Goal: Information Seeking & Learning: Learn about a topic

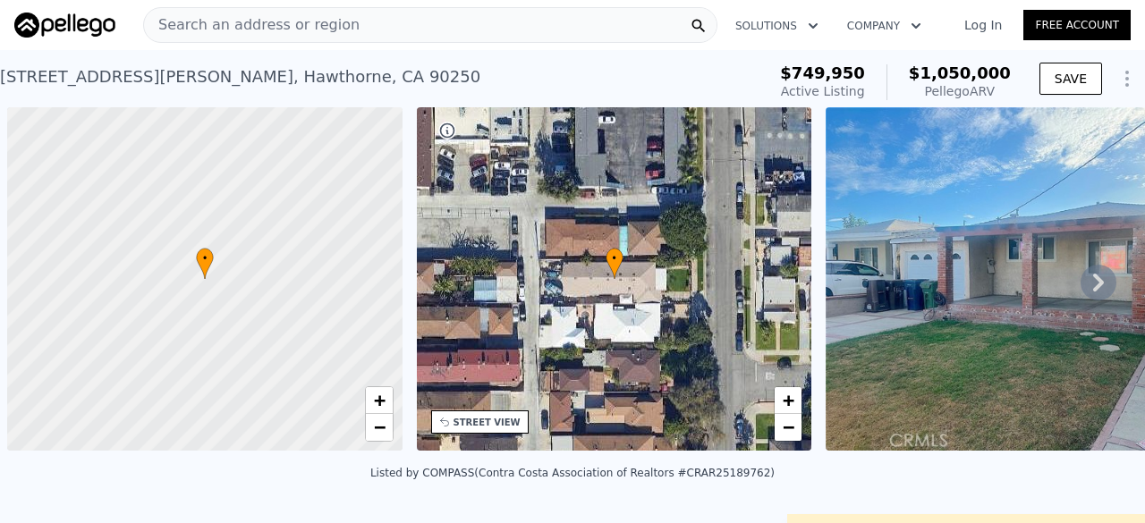
scroll to position [0, 7]
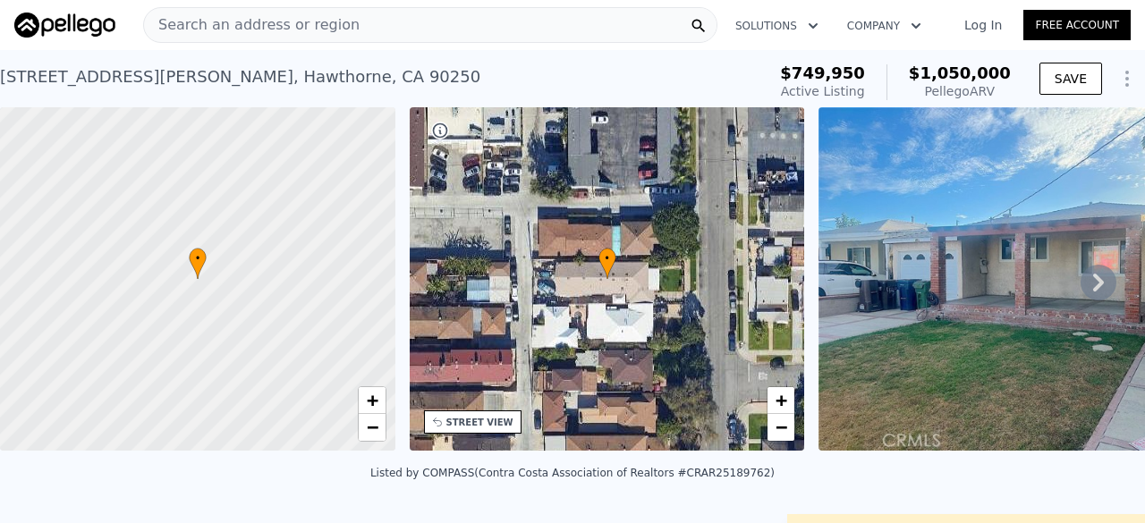
click at [424, 7] on div "Search an address or region" at bounding box center [430, 25] width 574 height 36
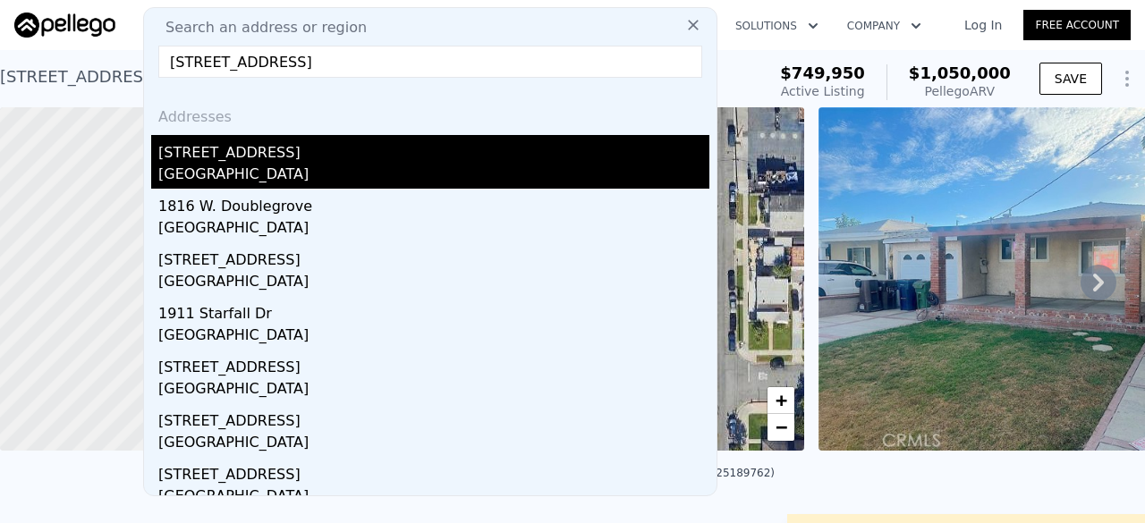
type input "1911 W Doublegrove St, West Covina, CA 91790"
click at [377, 169] on div "West Covina, CA 91790" at bounding box center [433, 176] width 551 height 25
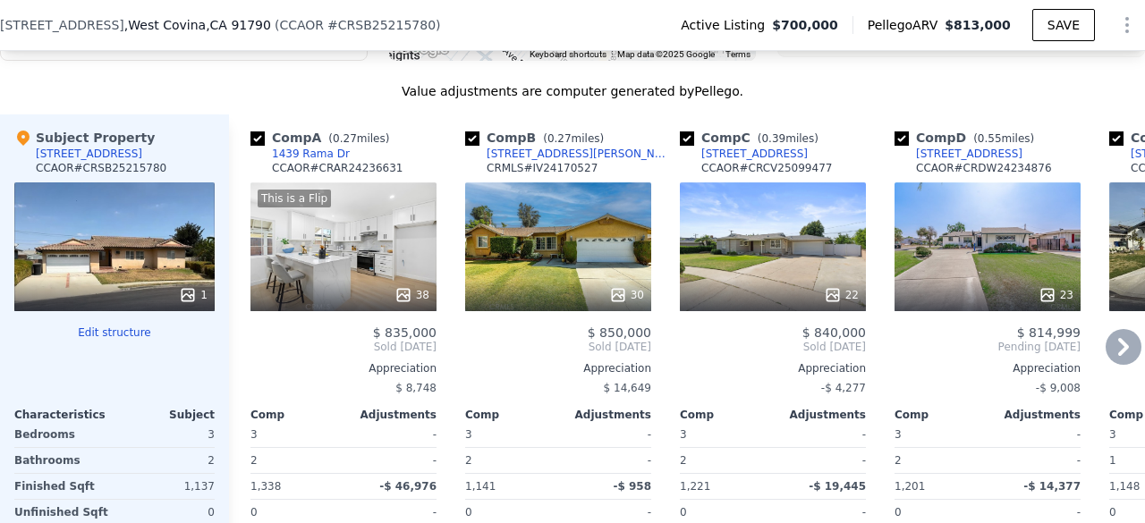
scroll to position [1753, 0]
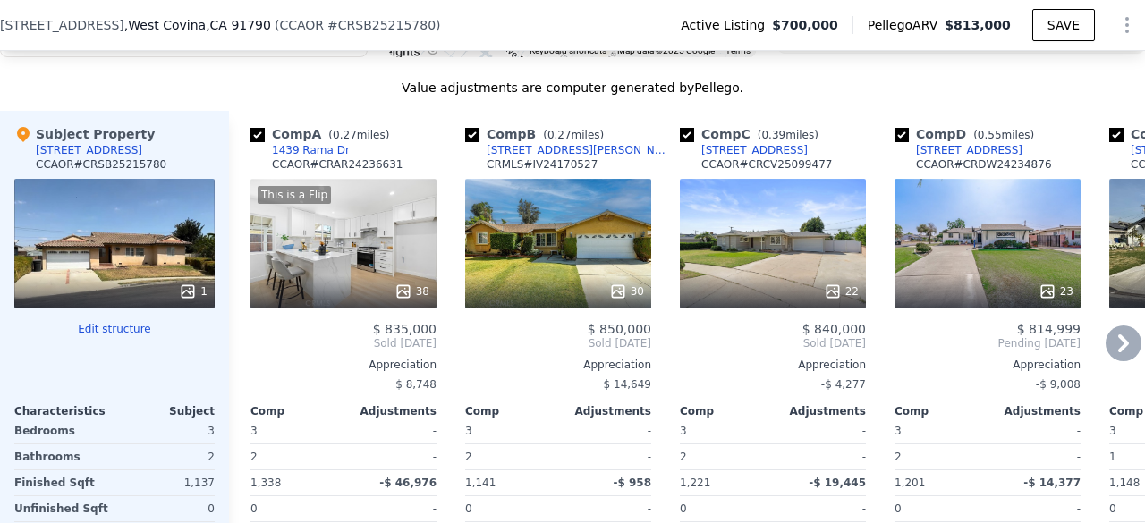
click at [545, 264] on div "30" at bounding box center [558, 243] width 186 height 129
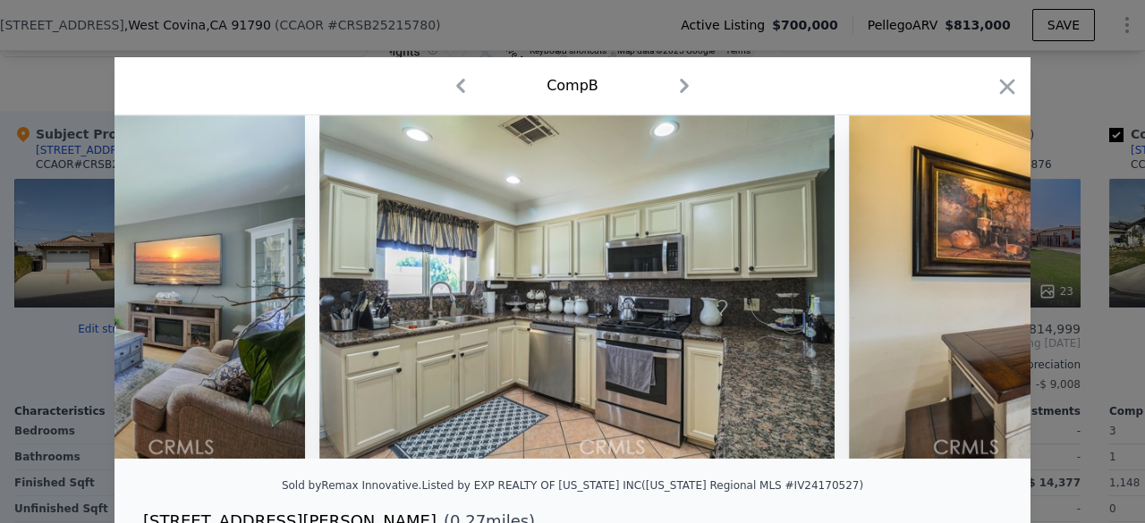
scroll to position [0, 3027]
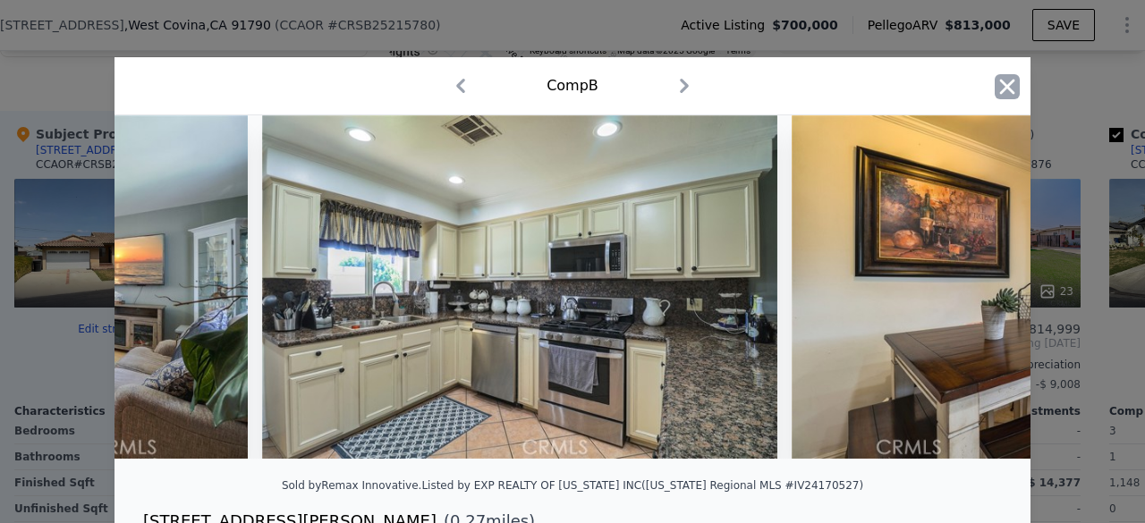
click at [997, 87] on icon "button" at bounding box center [1007, 86] width 25 height 25
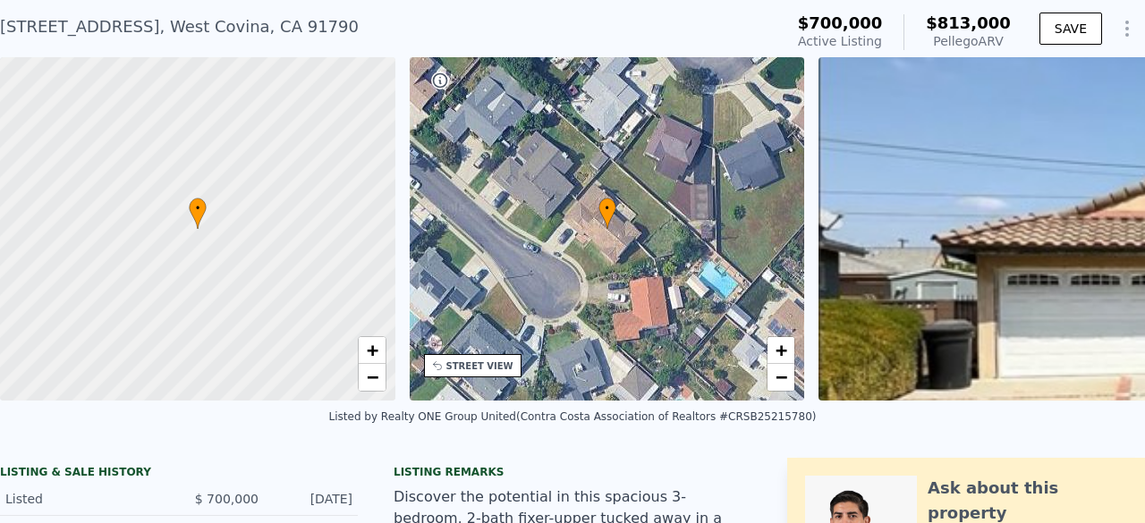
scroll to position [6, 0]
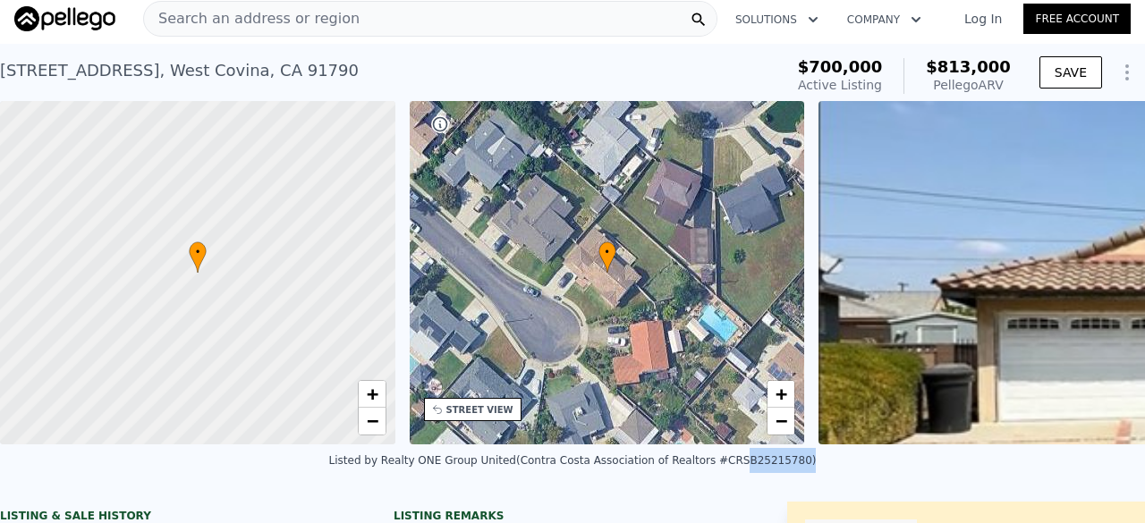
drag, startPoint x: 710, startPoint y: 475, endPoint x: 763, endPoint y: 488, distance: 54.4
click at [763, 487] on div "Listed by Realty ONE Group United (Contra Costa Association of Realtors #CRSB25…" at bounding box center [572, 466] width 1145 height 43
copy div "SB25215780"
click at [295, 26] on span "Search an address or region" at bounding box center [252, 18] width 216 height 21
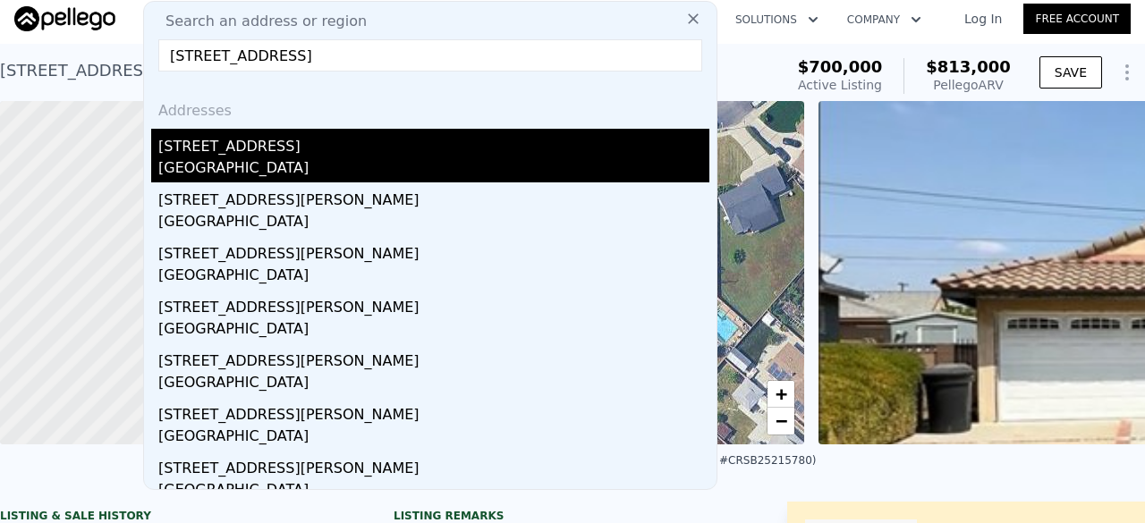
type input "4600 Don Quixote Dr, Los Angeles, CA 90008"
click at [301, 149] on div "[STREET_ADDRESS]" at bounding box center [433, 143] width 551 height 29
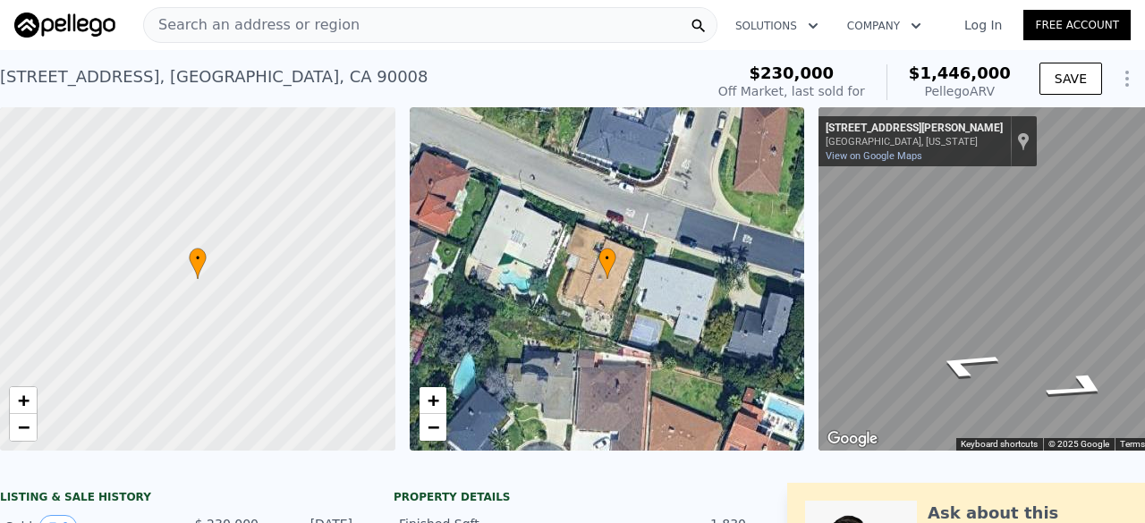
click at [318, 21] on span "Search an address or region" at bounding box center [252, 24] width 216 height 21
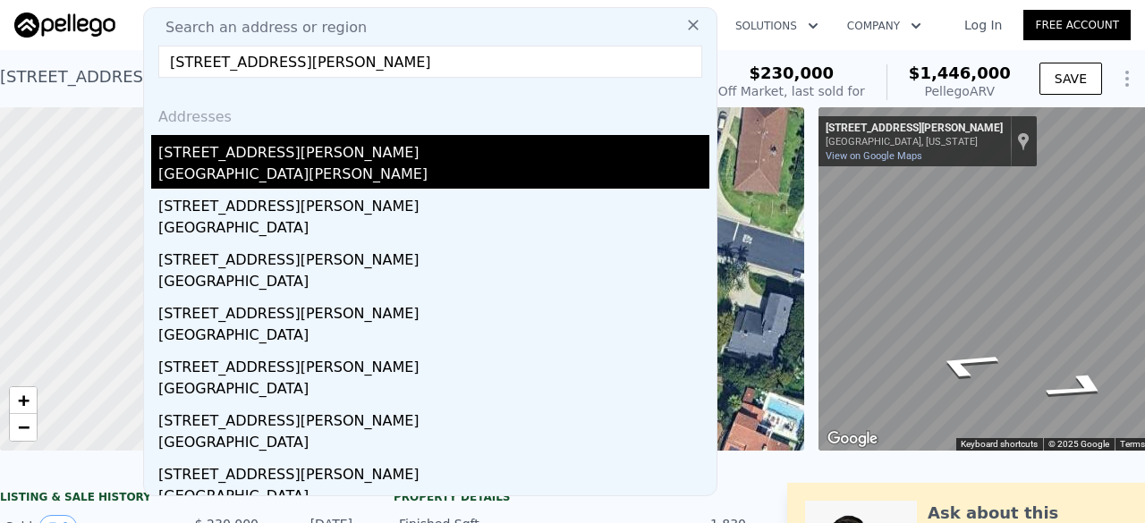
type input "14016 S Albertson Ave, Compton, CA 90222"
click at [296, 151] on div "[STREET_ADDRESS][PERSON_NAME]" at bounding box center [433, 149] width 551 height 29
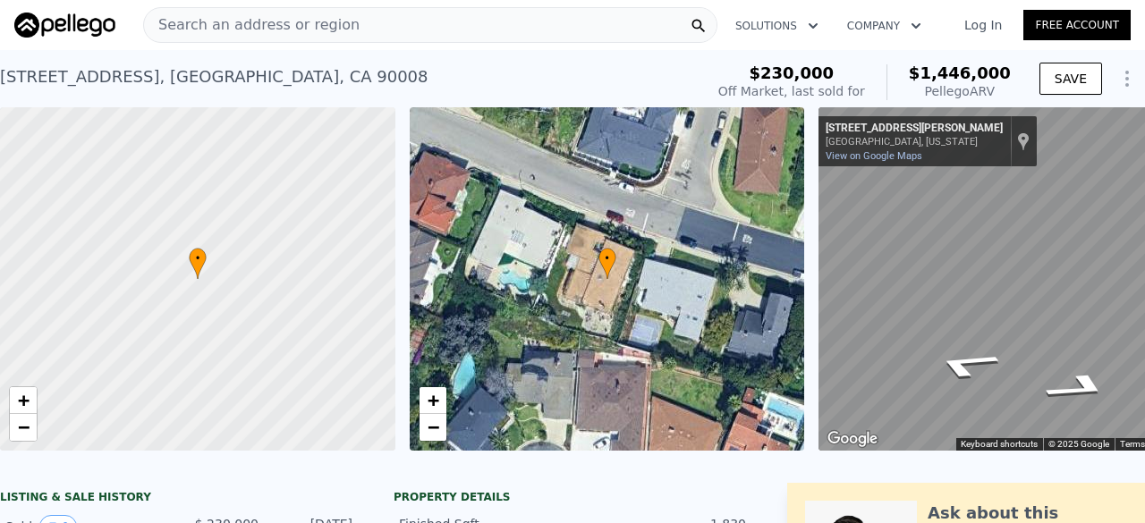
type input "3"
type input "2"
type input "918"
type input "1360"
type input "5002"
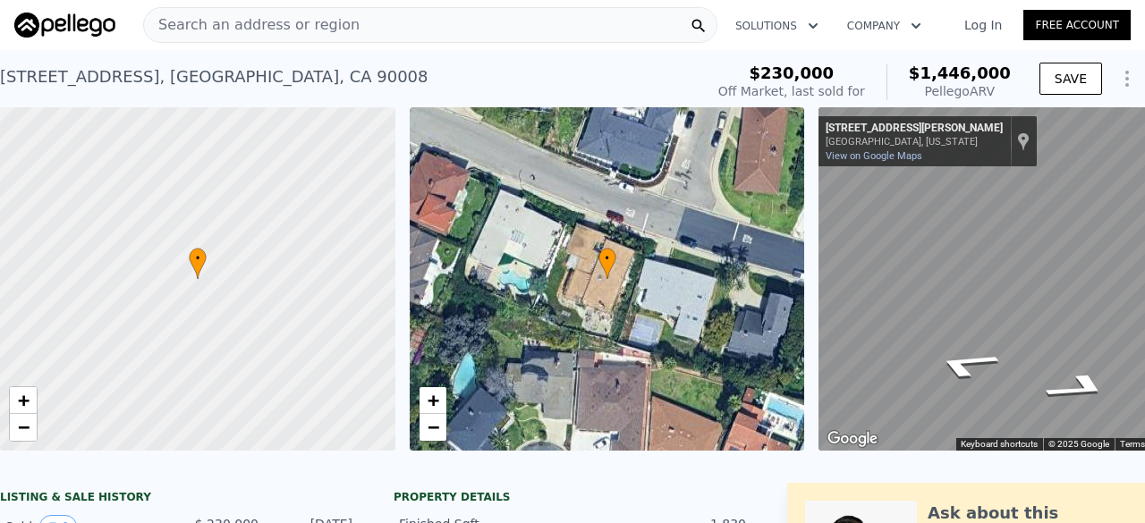
type input "6530"
type input "$ 698,000"
type input "5"
type input "$ 103,085"
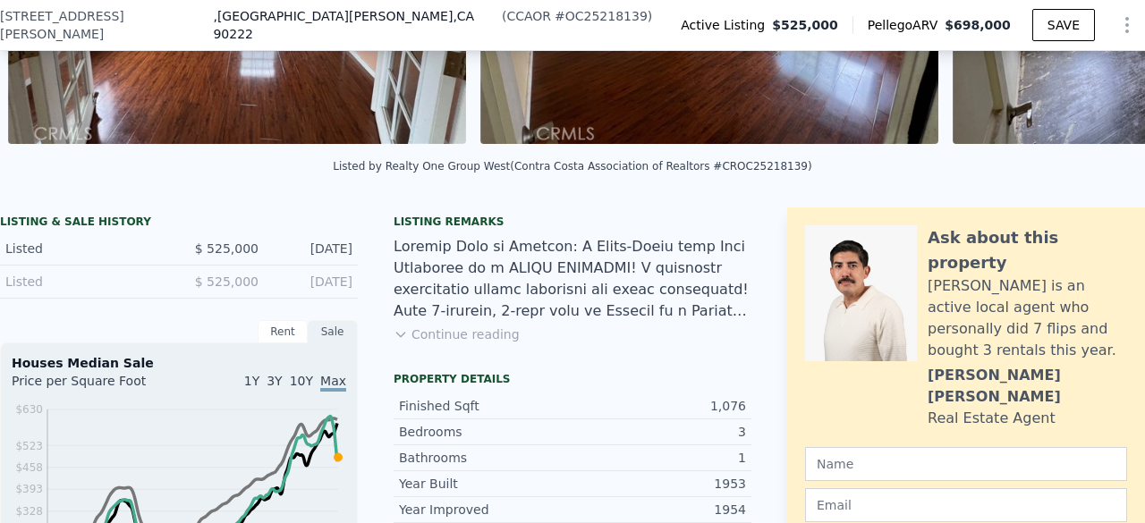
scroll to position [304, 0]
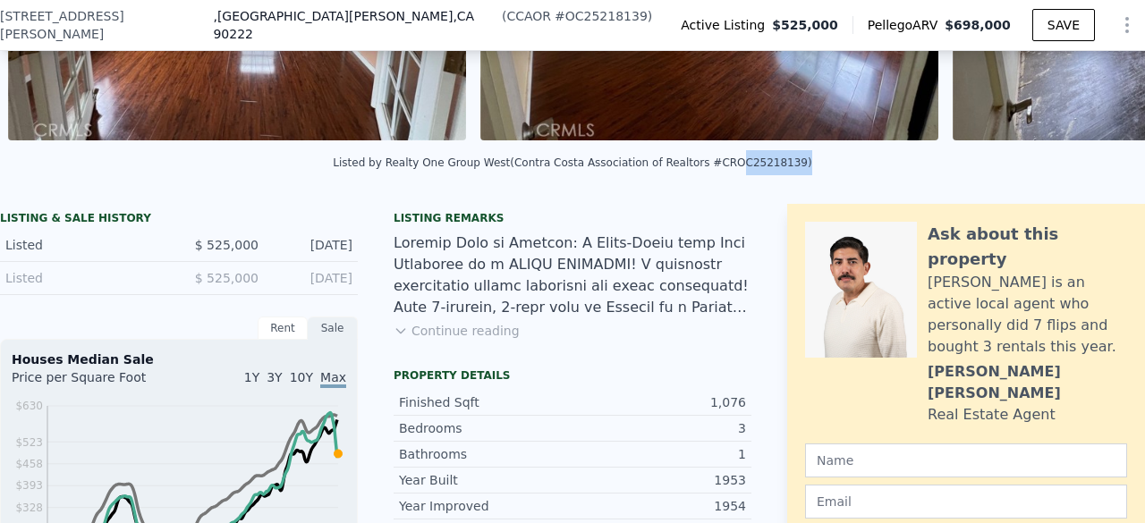
drag, startPoint x: 707, startPoint y: 174, endPoint x: 759, endPoint y: 181, distance: 52.4
click at [759, 169] on div "Listed by Realty One Group West (Contra Costa Association of Realtors #CROC2521…" at bounding box center [572, 163] width 479 height 13
copy div "OC25218139"
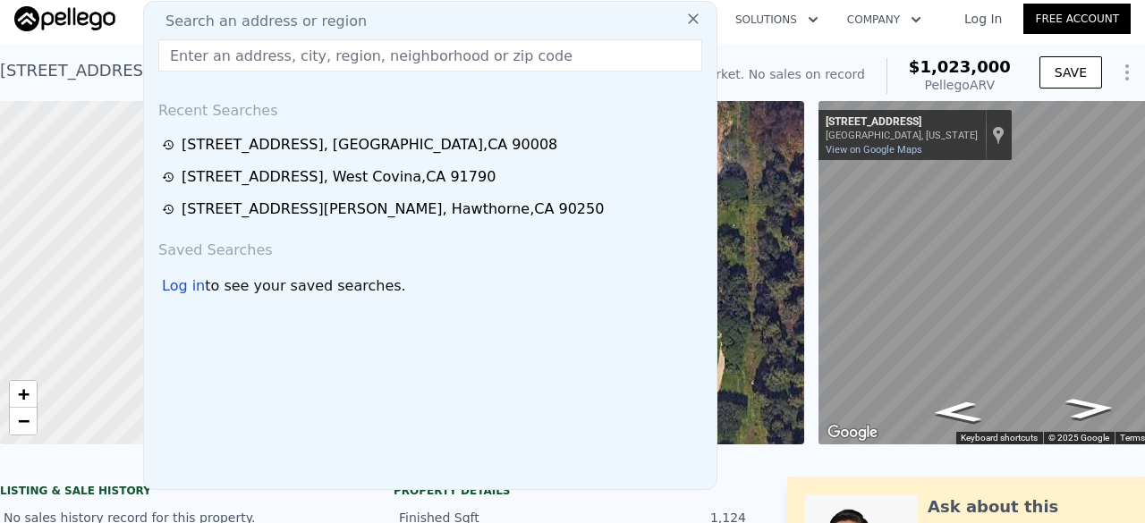
scroll to position [0, 279]
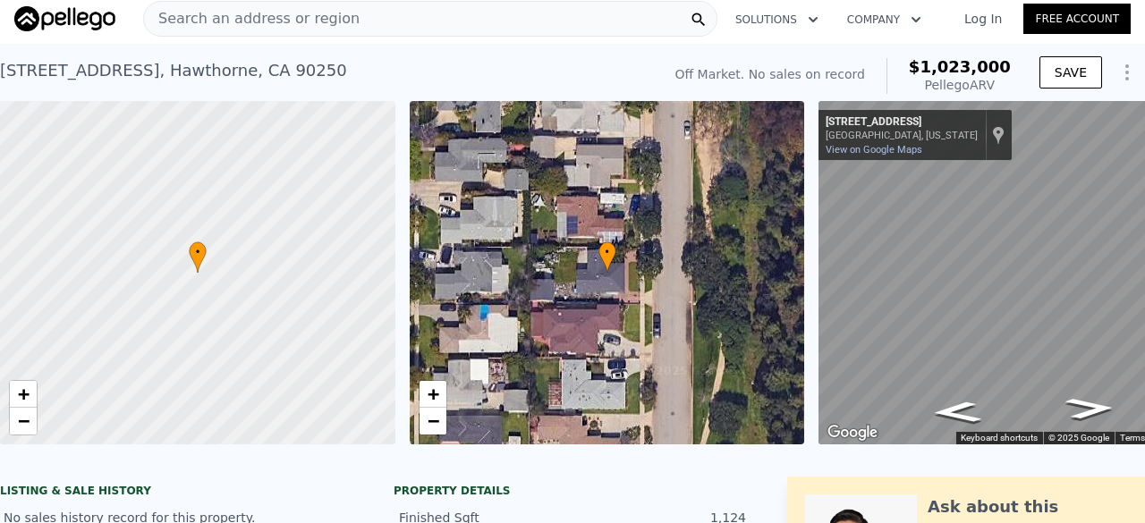
click at [113, 52] on div "13229 Glasgow Pl , Hawthorne , CA 90250 No sales on record (~ARV $1.023m )" at bounding box center [327, 76] width 654 height 50
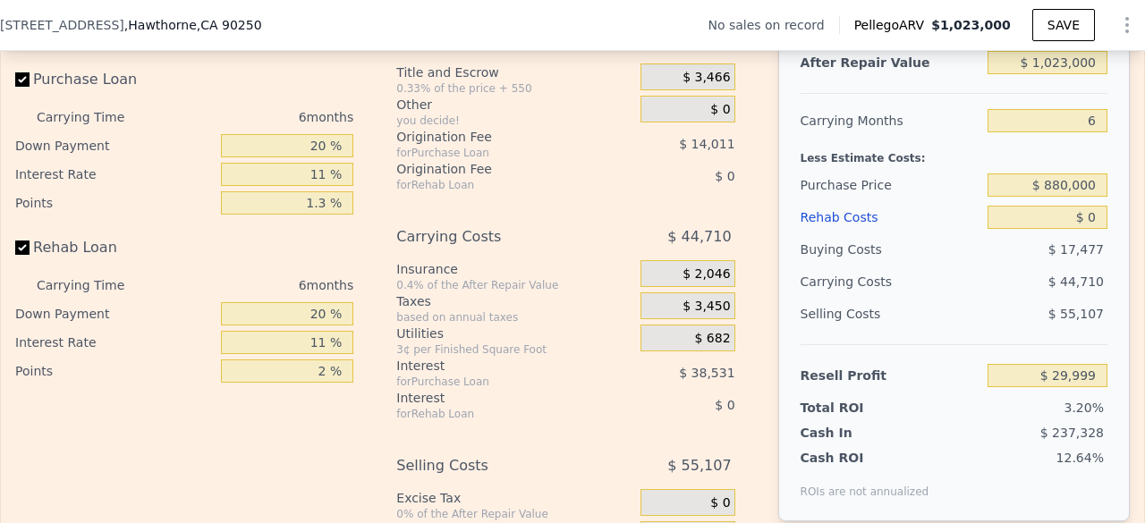
scroll to position [2613, 0]
click at [1078, 228] on input "$ 0" at bounding box center [1047, 216] width 120 height 23
type input "$ 2"
type input "$ 29,997"
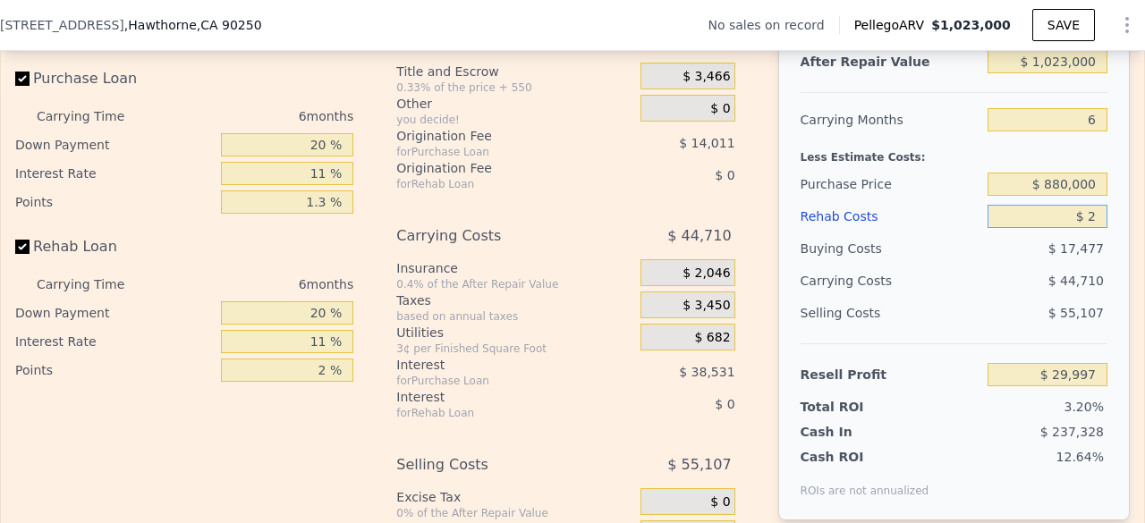
type input "$ 20"
type input "$ 29,979"
type input "$ 200"
type input "$ 29,790"
type input "$ 2,000"
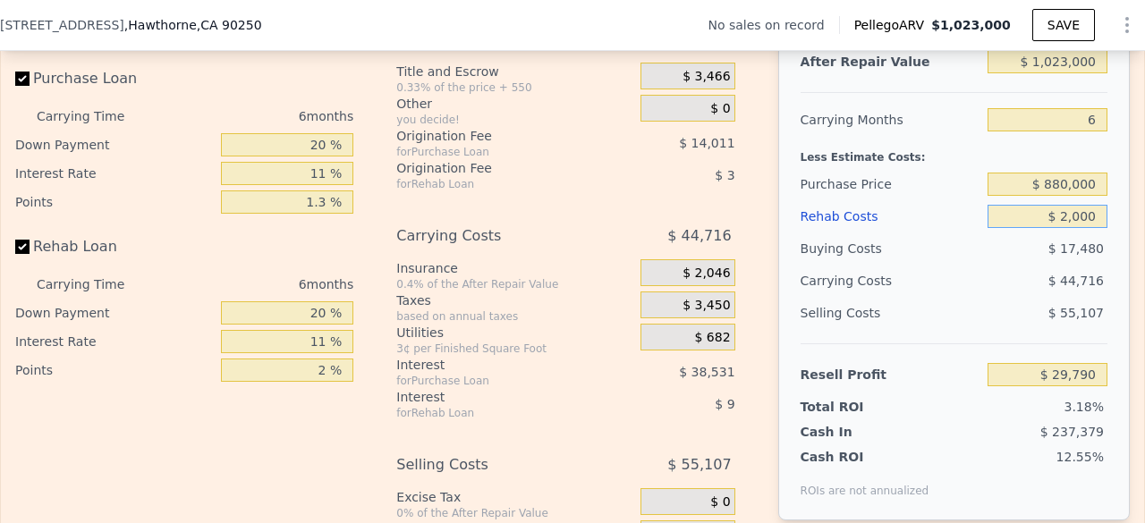
type input "$ 27,877"
type input "$ 20,000"
type input "$ 8,797"
type input "$ 200,000"
type input "-$ 182,003"
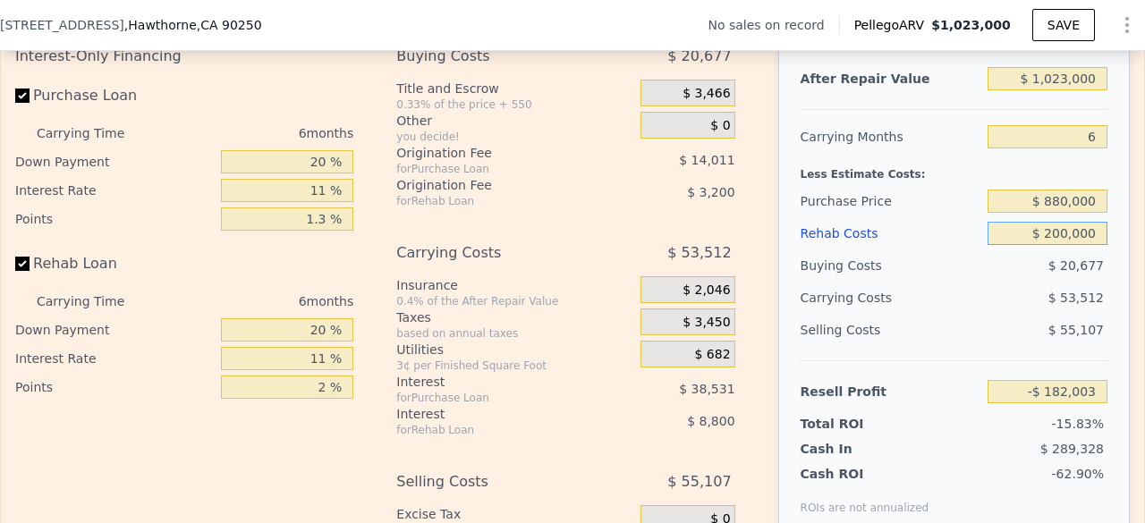
scroll to position [2594, 0]
type input "$ 200,000"
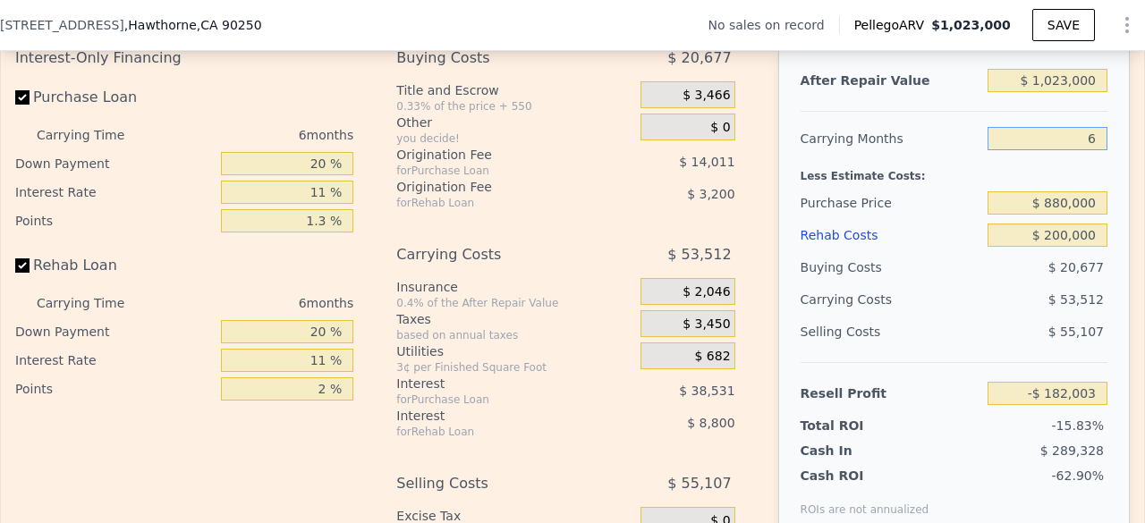
click at [1090, 150] on input "6" at bounding box center [1047, 138] width 120 height 23
type input "7"
type input "-$ 190,921"
type input "7"
click at [1122, 167] on div "Edit the assumptions in yellow boxes. Input profit to calculate an offer price.…" at bounding box center [572, 302] width 1143 height 665
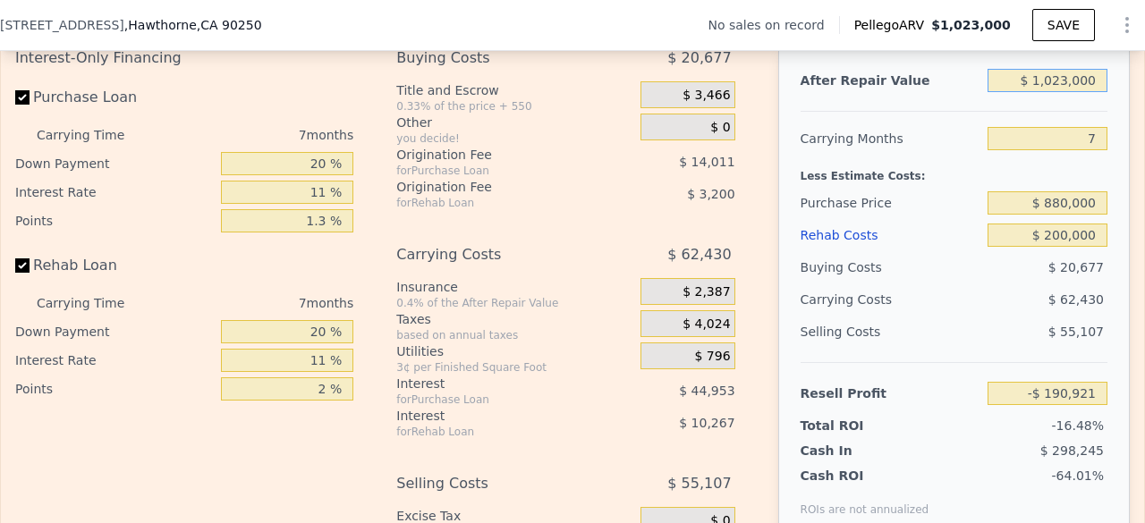
drag, startPoint x: 1038, startPoint y: 106, endPoint x: 1105, endPoint y: 114, distance: 68.4
click at [1105, 114] on div "After Repair Value $ 1,023,000 Carrying Months 7 Less Estimate Costs: Purchase …" at bounding box center [954, 290] width 352 height 497
type input "$ 1"
type input "-$ 1,156,976"
type input "$ 12"
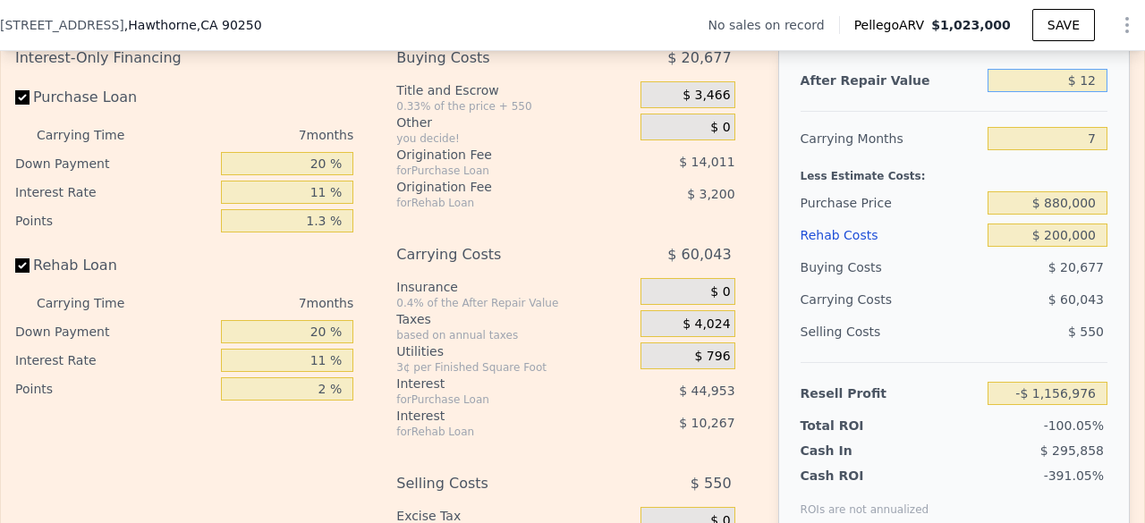
type input "-$ 1,156,965"
type input "$ 128"
type input "-$ 1,156,855"
type input "$ 1,280"
type input "-$ 1,155,768"
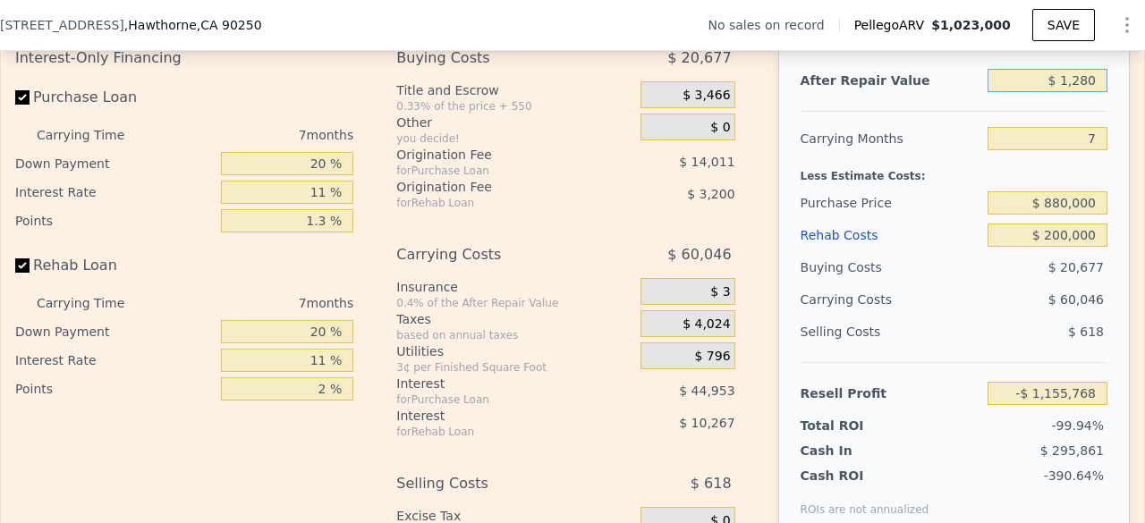
type input "$ 12,800"
type input "-$ 1,144,890"
type input "$ 128,000"
type input "-$ 1,036,102"
type input "$ 1,280,000"
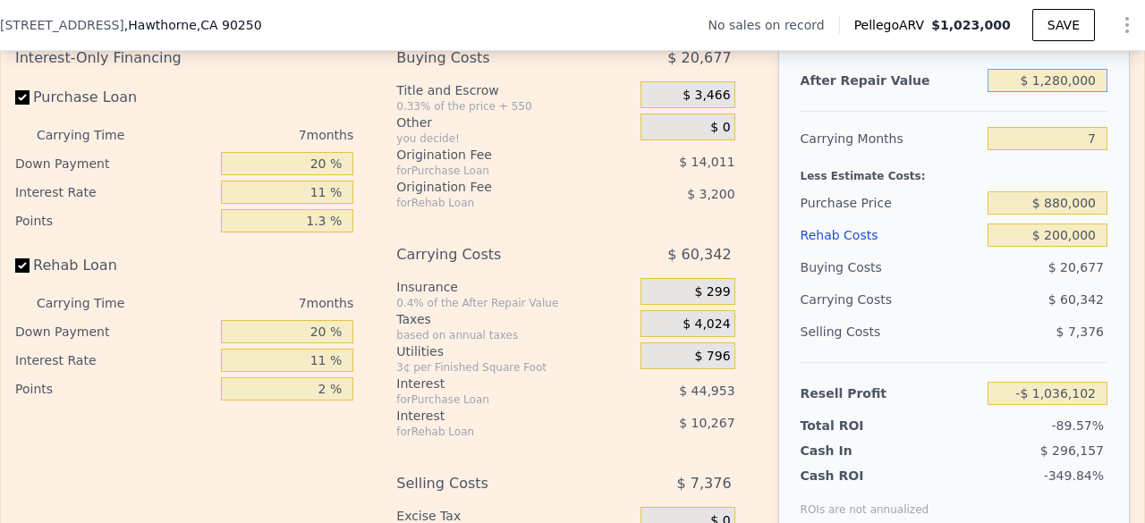
type input "$ 51,774"
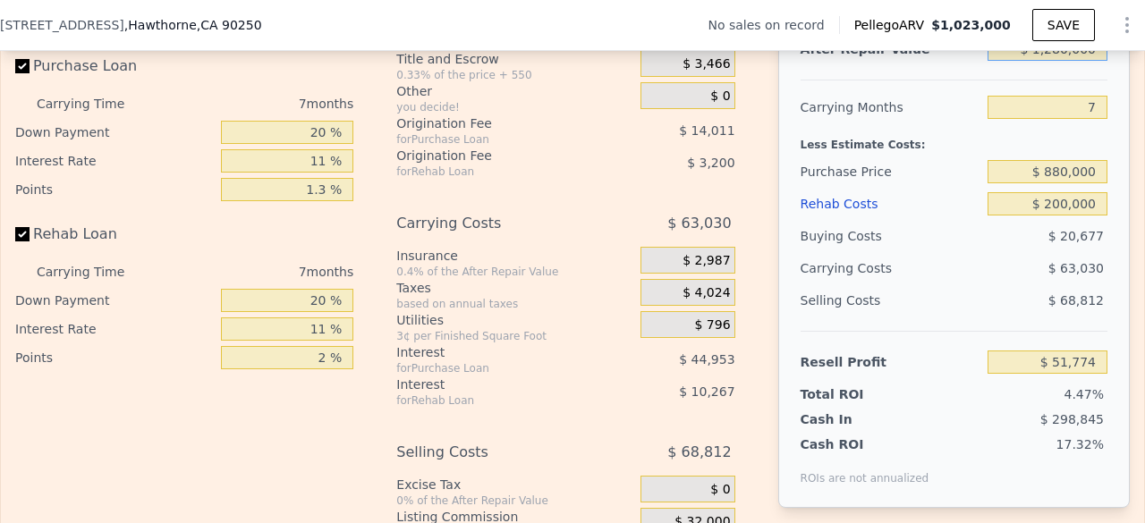
scroll to position [2626, 0]
type input "$ 1,280,000"
click at [1107, 282] on div "After Repair Value $ 1,280,000 Carrying Months 7 Less Estimate Costs: Purchase …" at bounding box center [954, 258] width 352 height 497
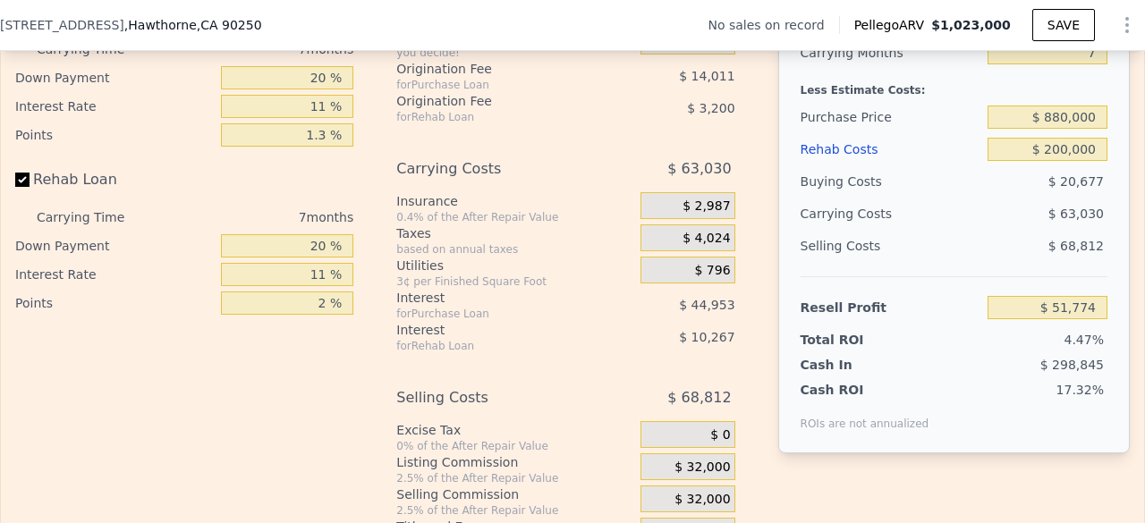
scroll to position [2681, 0]
drag, startPoint x: 309, startPoint y: 267, endPoint x: 410, endPoint y: 282, distance: 101.2
click at [410, 282] on div "Interest-Only Financing Purchase Loan Carrying Time 7 months Down Payment 20 % …" at bounding box center [572, 252] width 1114 height 594
type input "1 %"
type input "$ 48,578"
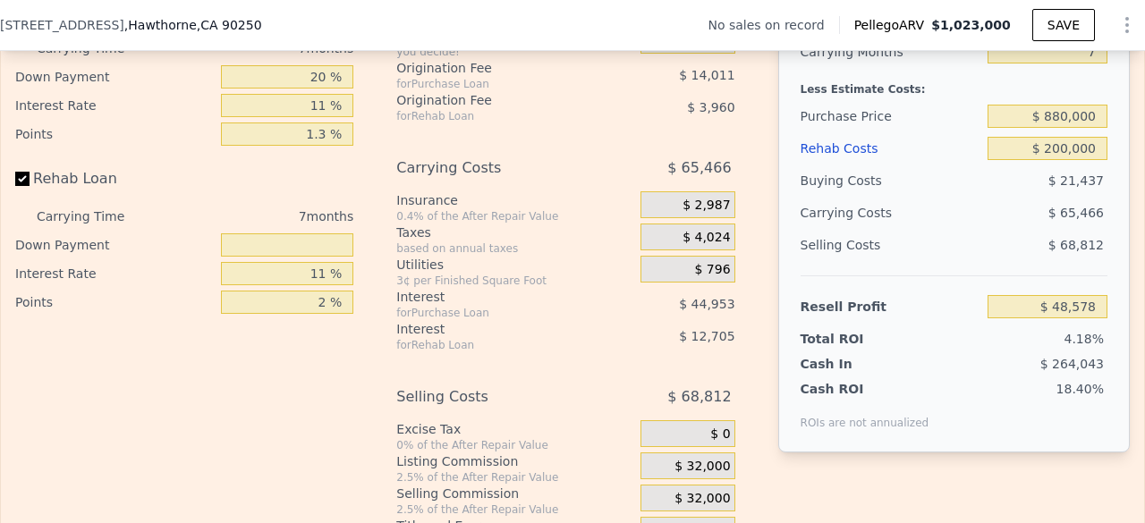
click at [391, 291] on div "Interest-Only Financing Purchase Loan Carrying Time 7 months Down Payment 20 % …" at bounding box center [572, 252] width 1114 height 594
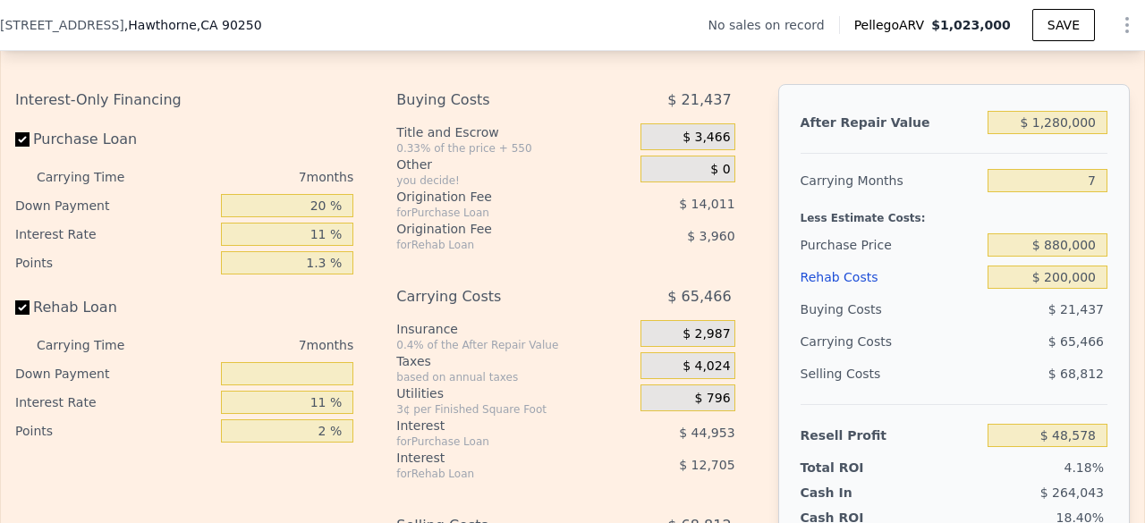
scroll to position [2550, 0]
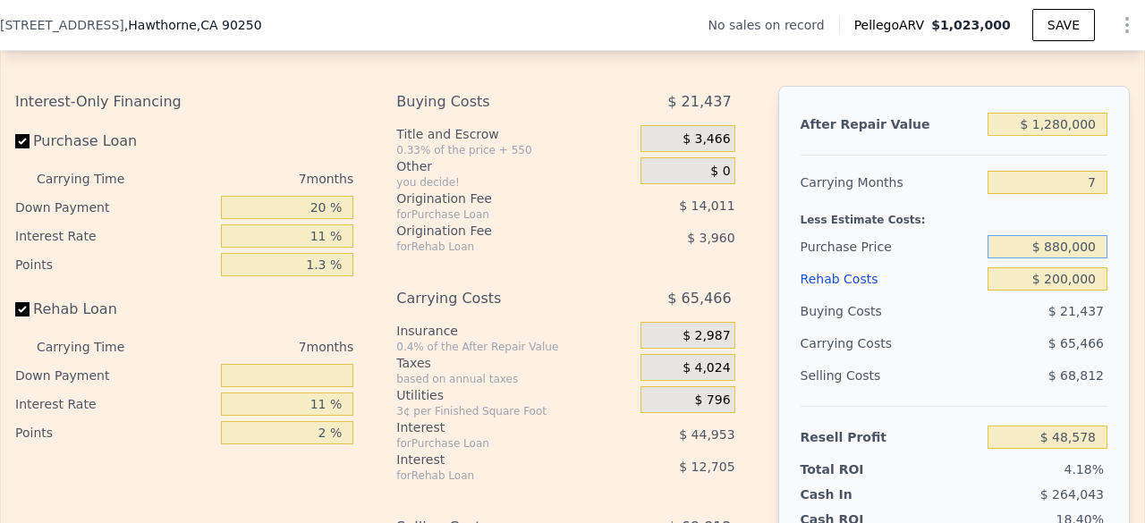
drag, startPoint x: 1045, startPoint y: 266, endPoint x: 1096, endPoint y: 276, distance: 52.1
click at [1096, 276] on div "After Repair Value $ 1,280,000 Carrying Months 7 Less Estimate Costs: Purchase …" at bounding box center [954, 334] width 352 height 497
type input "$ 865,000"
type input "$ 60,045"
click at [1096, 276] on div "After Repair Value $ 1,280,000 Carrying Months 7 Less Estimate Costs: Purchase …" at bounding box center [954, 334] width 352 height 497
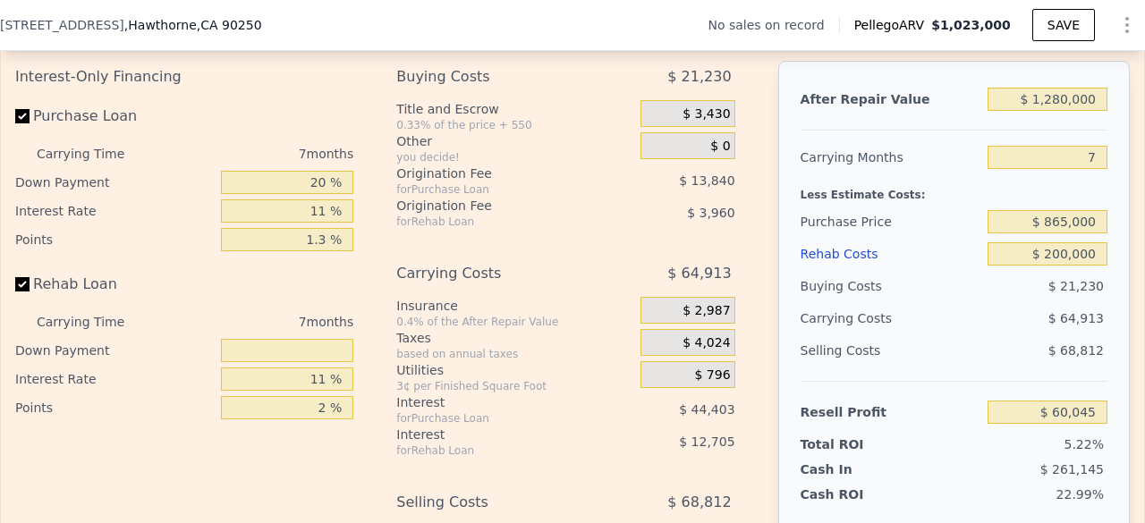
scroll to position [2578, 0]
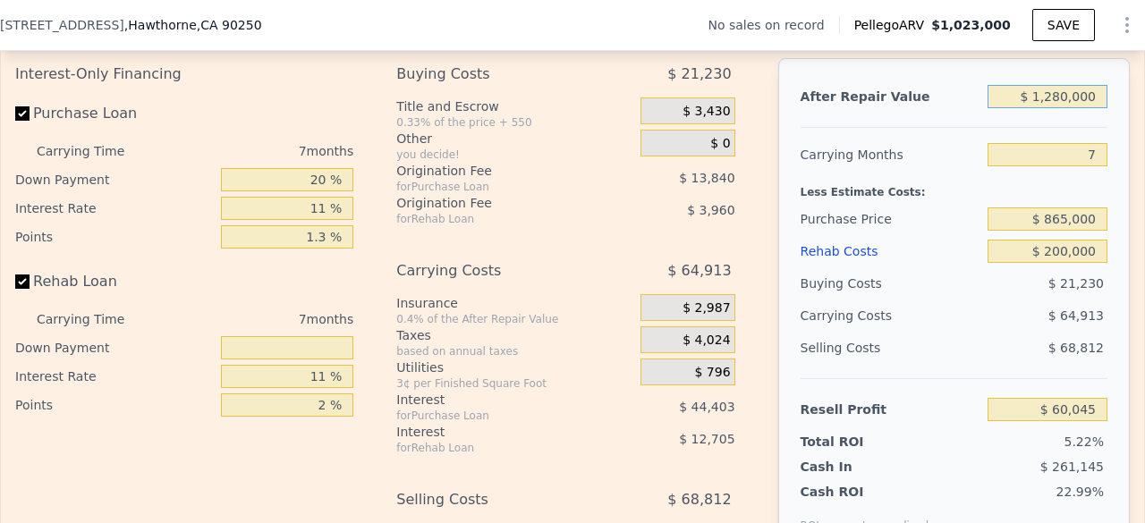
drag, startPoint x: 1041, startPoint y: 119, endPoint x: 1131, endPoint y: 138, distance: 92.3
click at [1131, 138] on div "Search an address or region Solutions Company Open main menu Log In Free Accoun…" at bounding box center [572, 261] width 1145 height 523
type input "$ 1"
type input "-$ 1,148,705"
type input "$ 13"
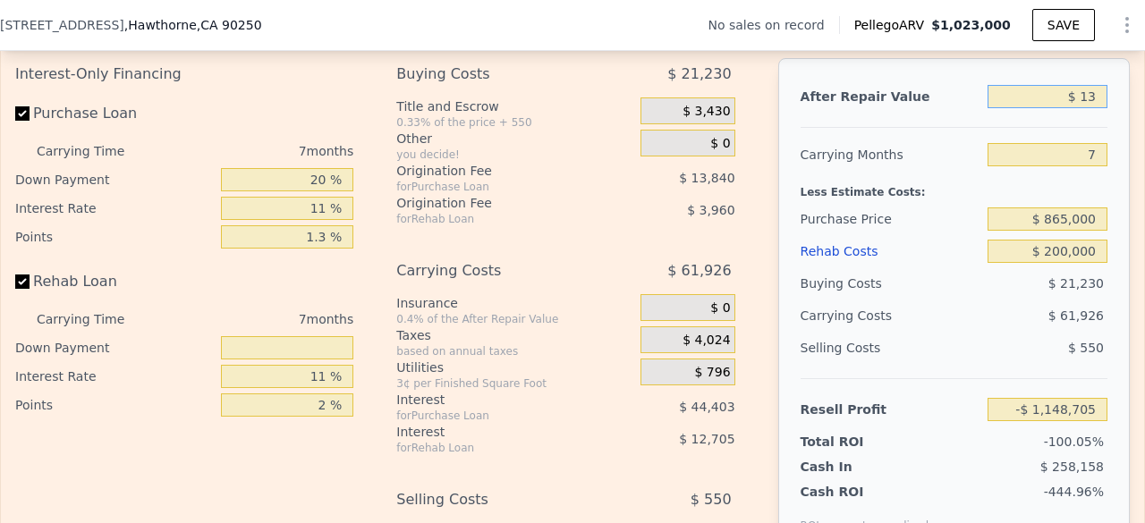
type input "-$ 1,148,693"
type input "$ 130"
type input "-$ 1,148,582"
type input "$ 1,300"
type input "-$ 1,147,479"
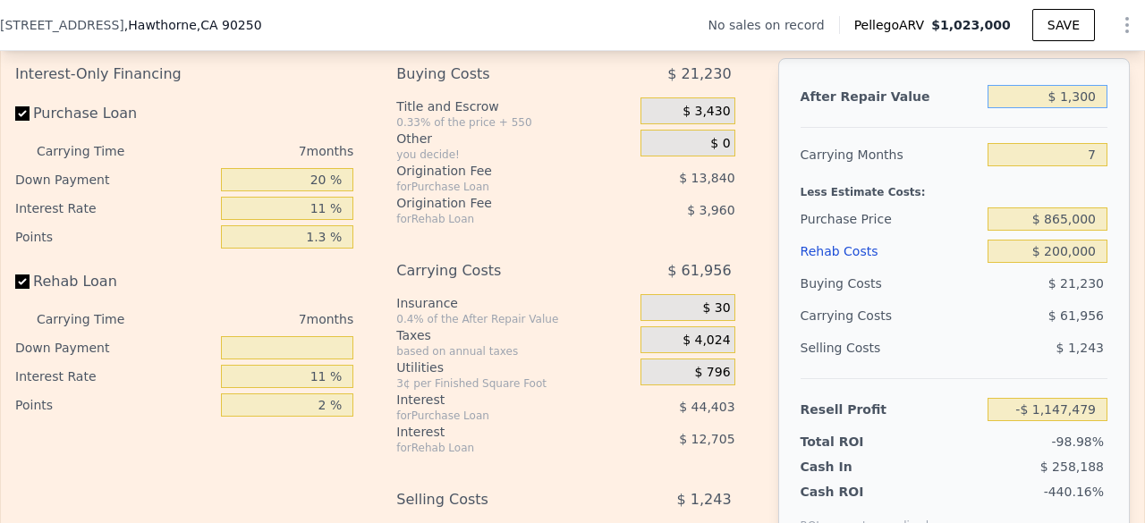
type input "$ 13,000"
type input "-$ 1,136,429"
type input "$ 130,000"
type input "-$ 1,025,942"
type input "$ 1,300,000"
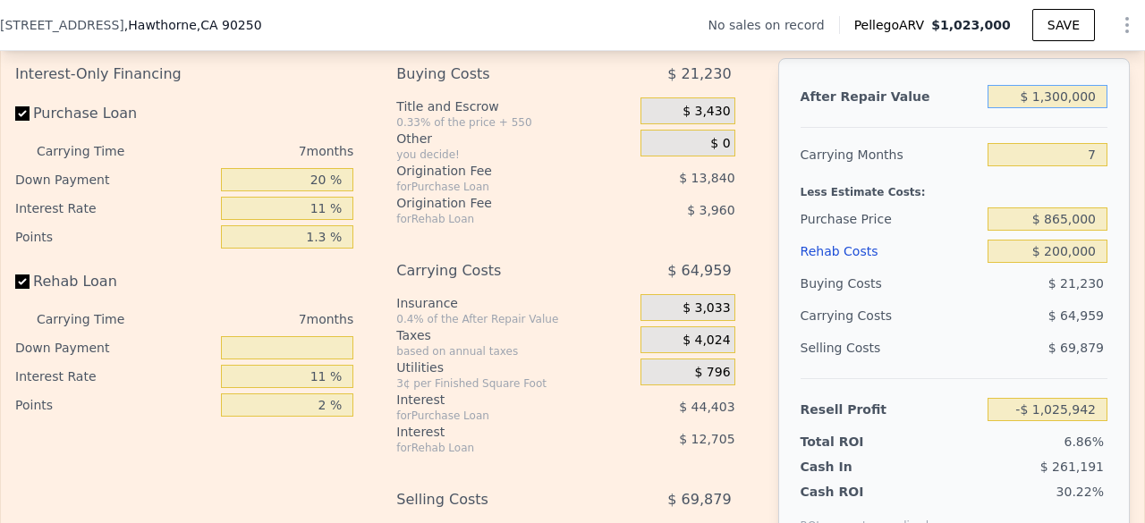
type input "$ 78,932"
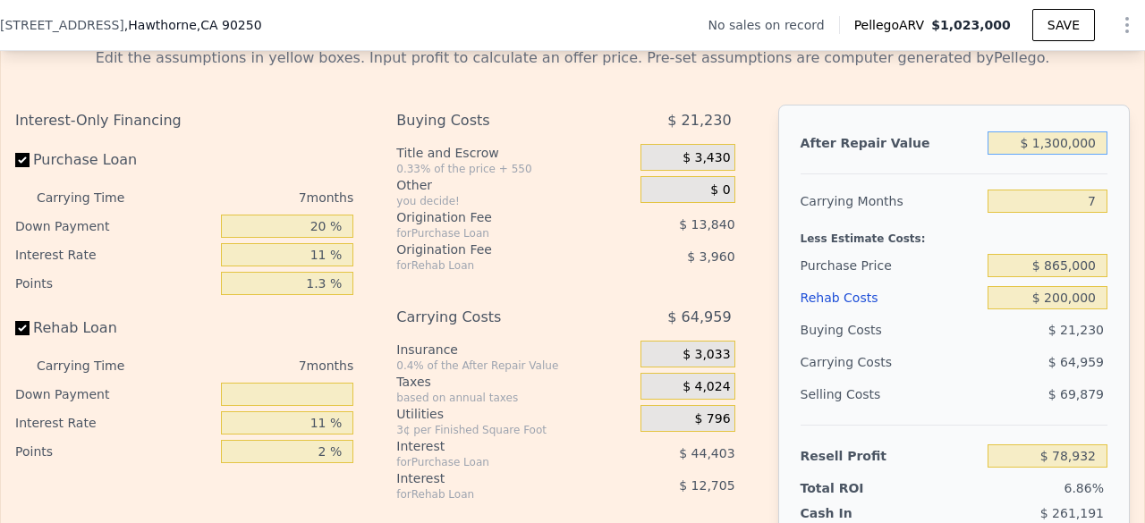
scroll to position [2533, 0]
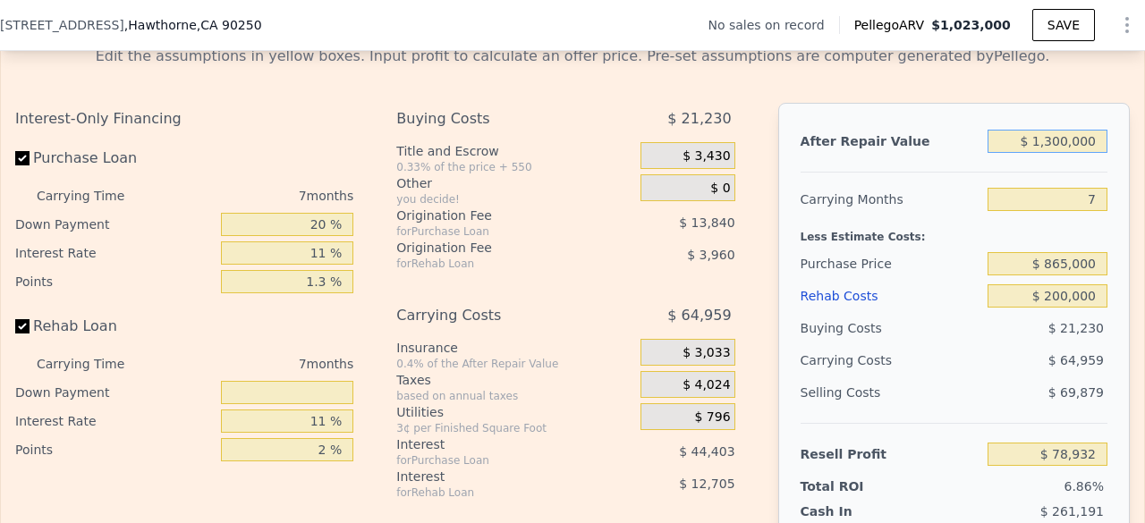
drag, startPoint x: 1039, startPoint y: 164, endPoint x: 1144, endPoint y: 168, distance: 104.7
click at [1144, 168] on div "Search an address or region Solutions Company Open main menu Log In Free Accoun…" at bounding box center [572, 261] width 1145 height 523
type input "$ 1"
type input "-$ 1,148,705"
type input "$ 12"
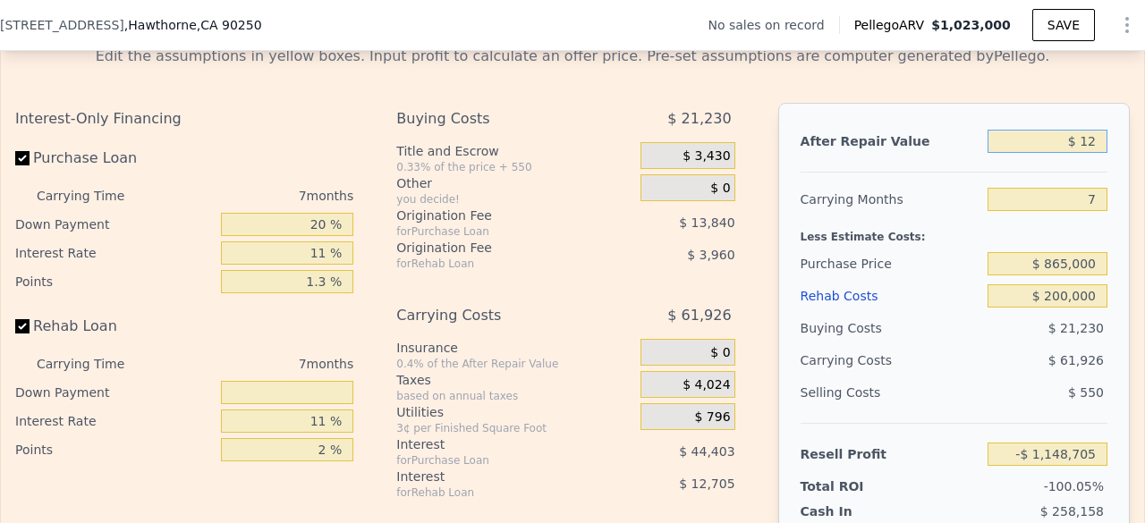
type input "-$ 1,148,694"
type input "$ 125"
type input "-$ 1,148,587"
type input "$ 1,250"
type input "-$ 1,147,525"
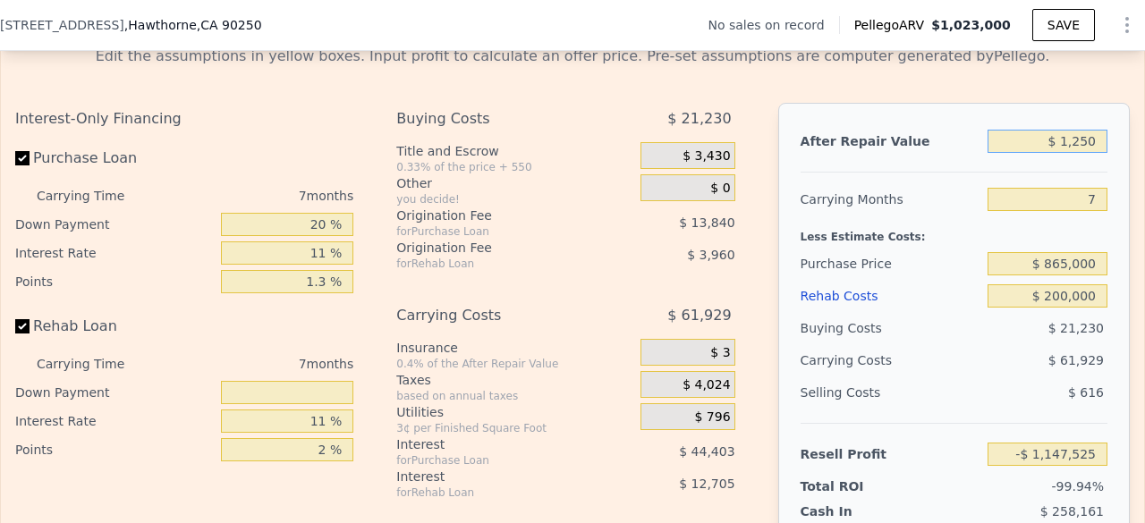
type input "$ 12,500"
type input "-$ 1,136,903"
type input "$ 125,000"
type input "-$ 1,030,664"
type input "$ 1,250,000"
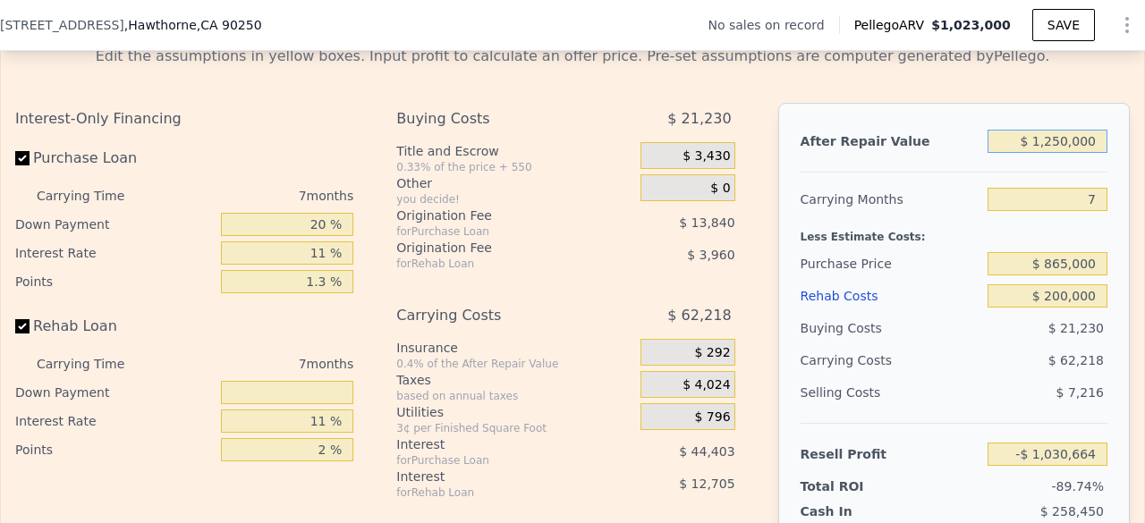
type input "$ 31,714"
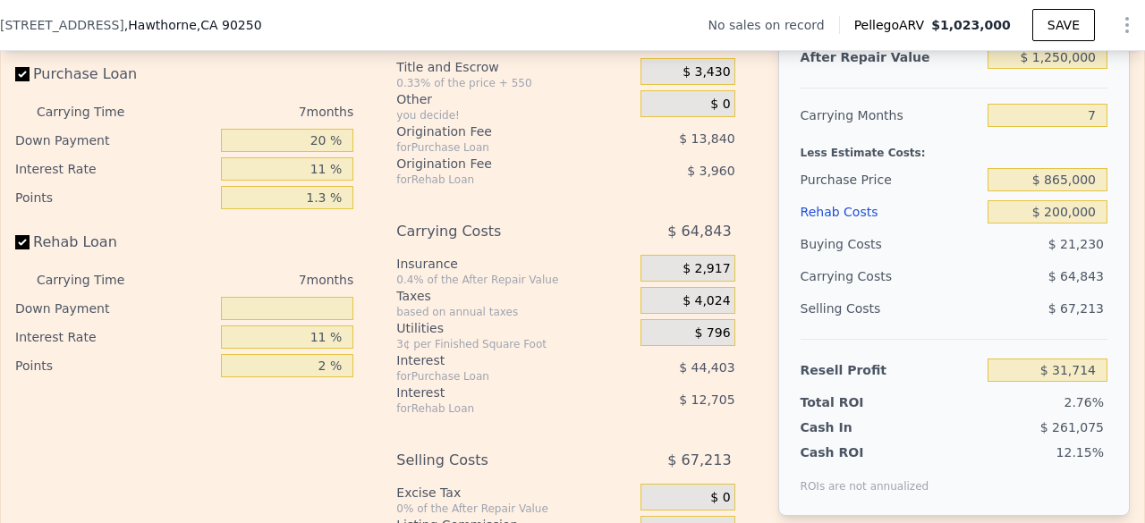
click at [978, 292] on div "$ 64,843" at bounding box center [1013, 276] width 188 height 32
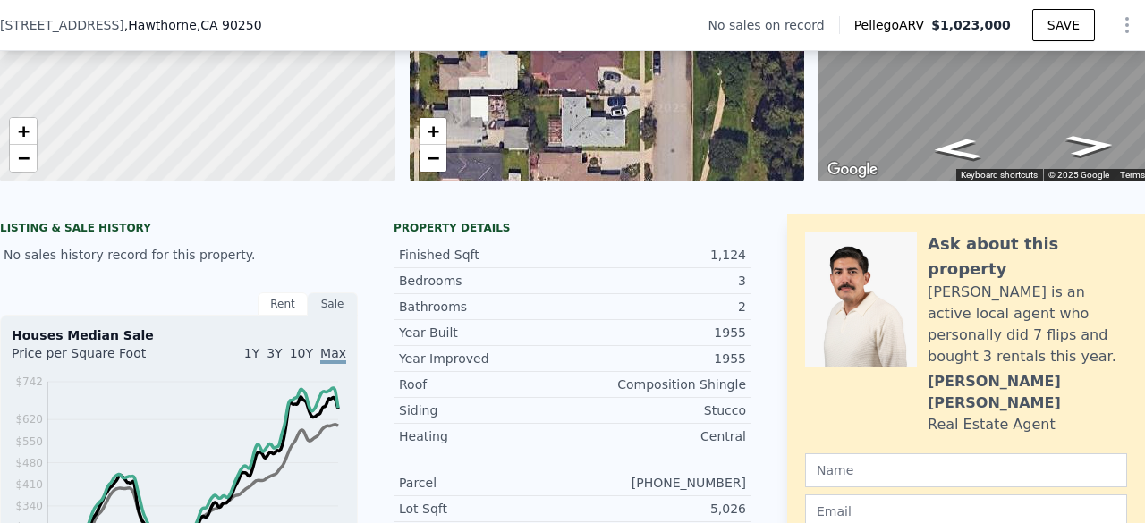
scroll to position [263, 0]
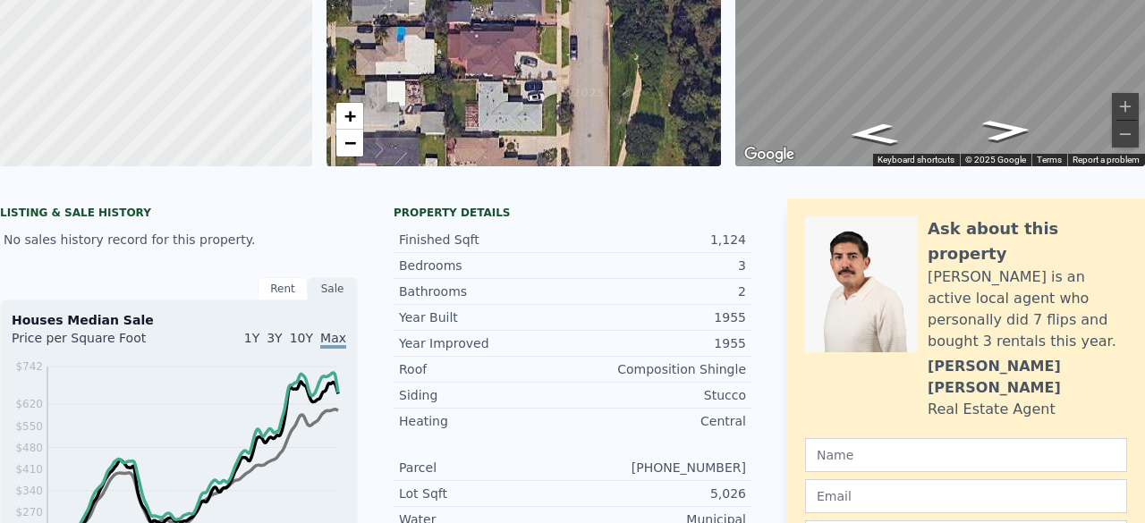
scroll to position [0, 0]
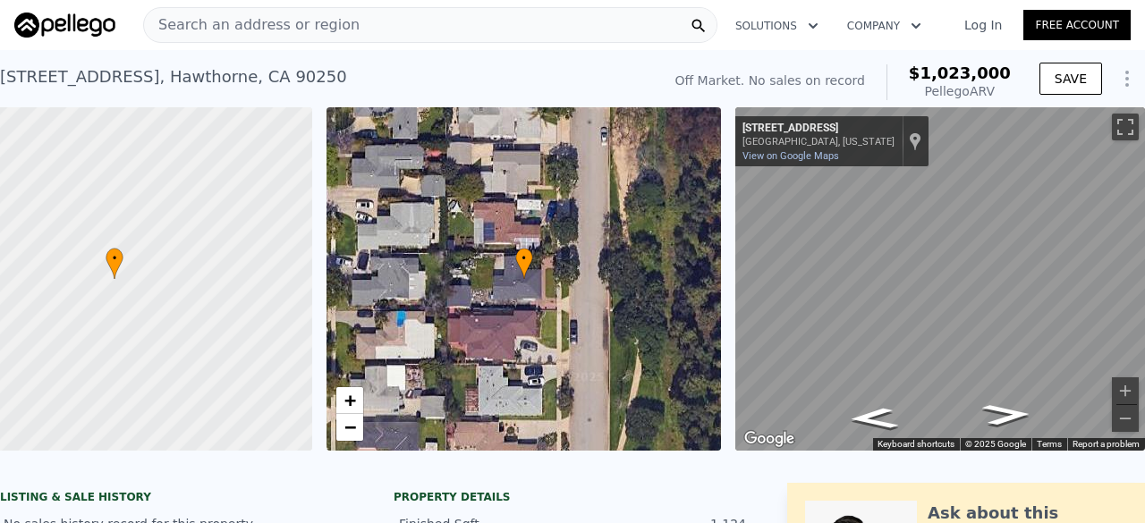
type input "$ 1,023,000"
type input "6"
type input "$ 0"
type input "$ 29,999"
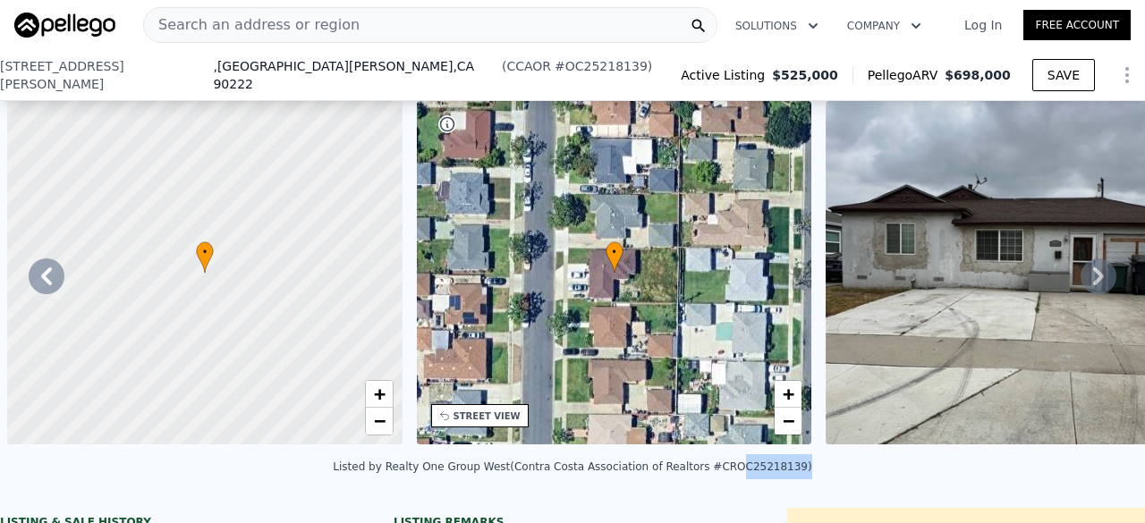
scroll to position [0, 405]
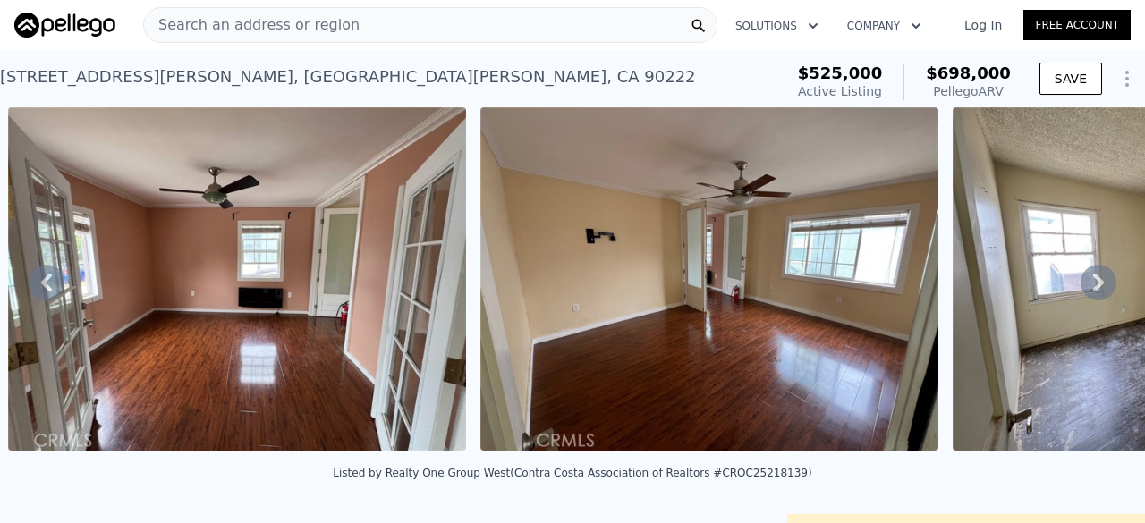
click at [251, 38] on div "Search an address or region" at bounding box center [252, 25] width 216 height 34
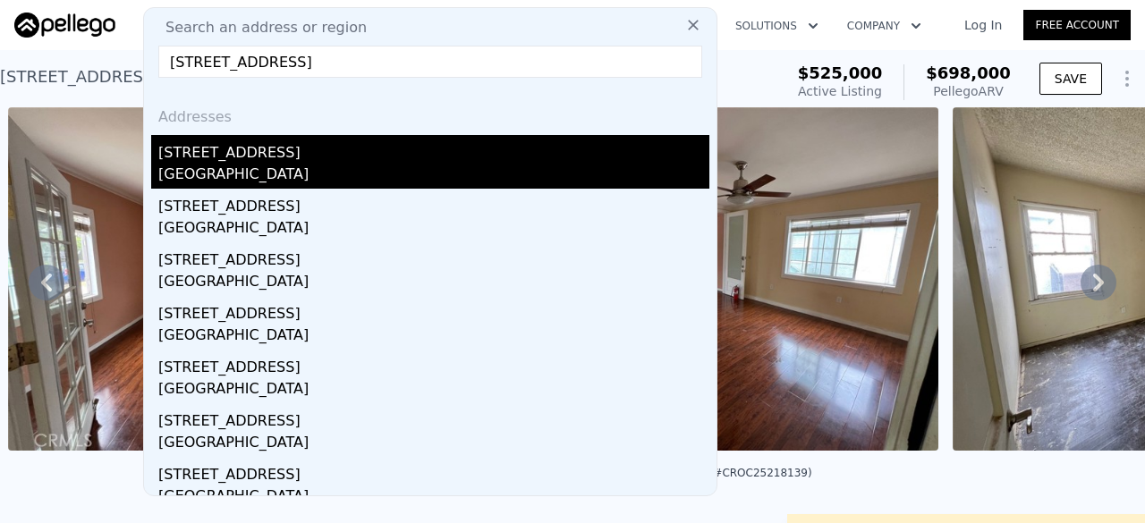
type input "[STREET_ADDRESS]"
click at [318, 159] on div "[STREET_ADDRESS]" at bounding box center [433, 149] width 551 height 29
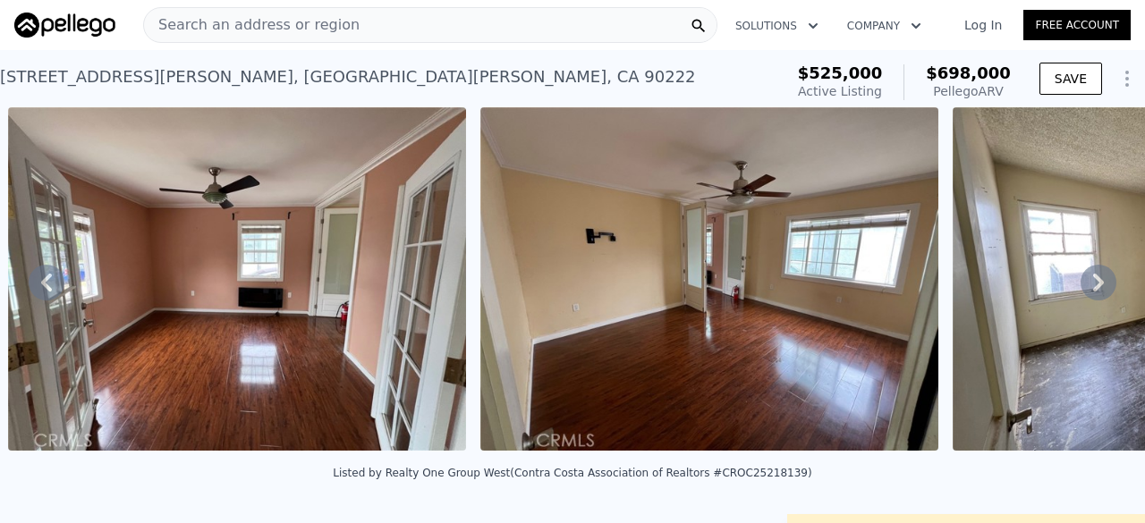
type input "3"
type input "4"
type input "1729"
type input "2211"
type input "6160"
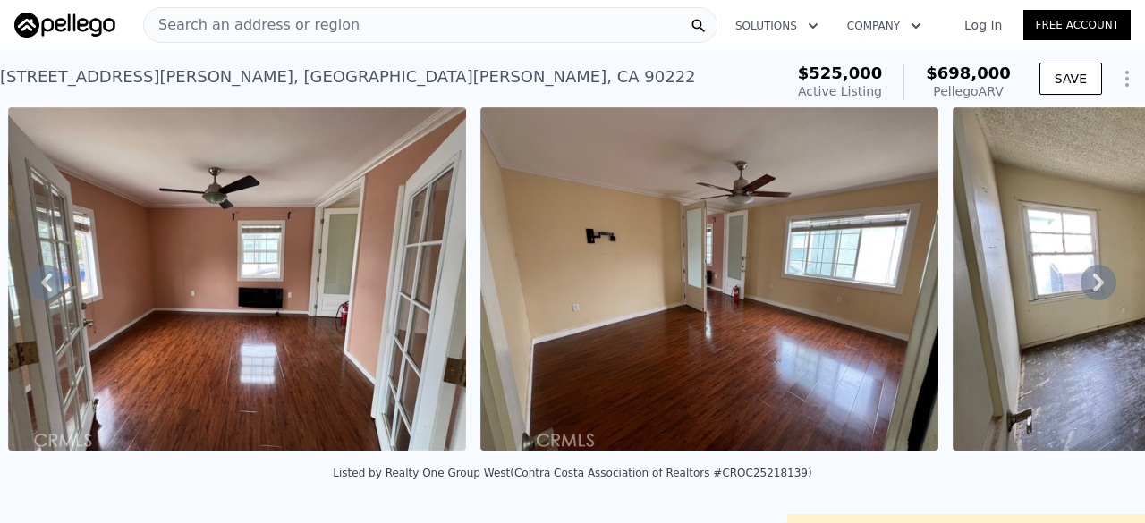
type input "8970"
type input "$ 1,504,000"
type input "8"
type input "$ 339,543"
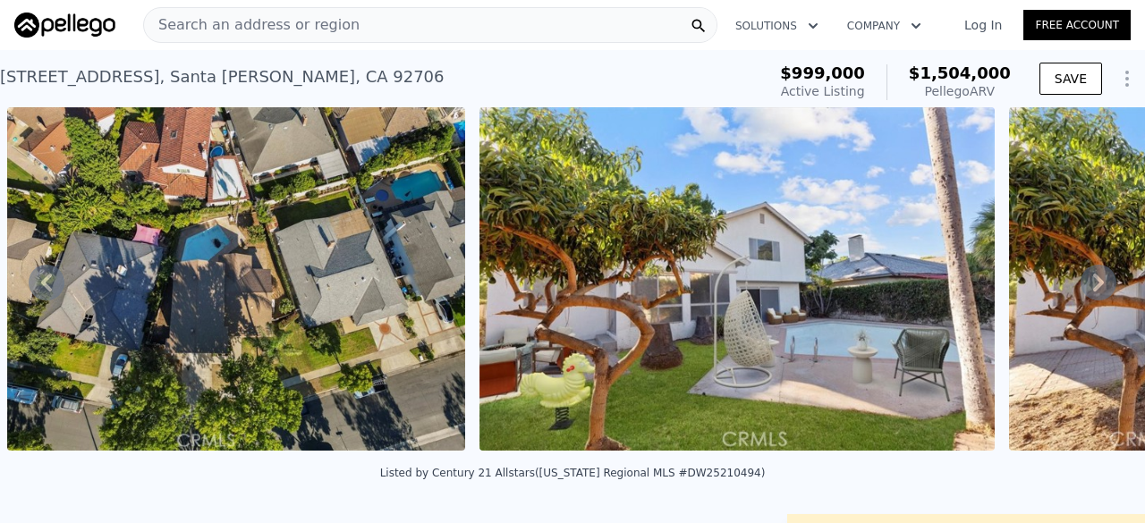
click at [254, 35] on span "Search an address or region" at bounding box center [252, 24] width 216 height 21
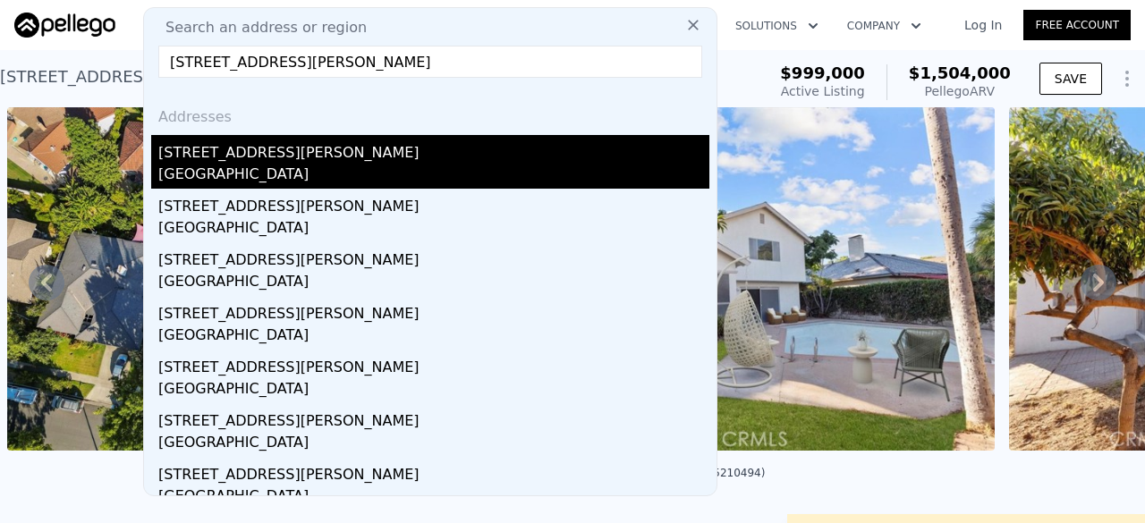
type input "[STREET_ADDRESS][PERSON_NAME]"
click at [338, 164] on div "[GEOGRAPHIC_DATA]" at bounding box center [433, 176] width 551 height 25
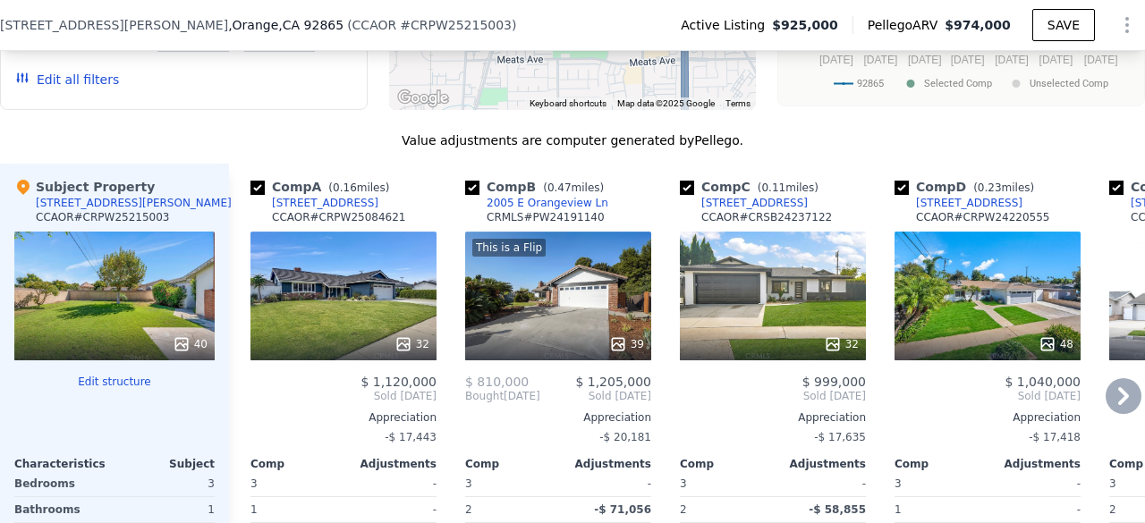
scroll to position [1848, 0]
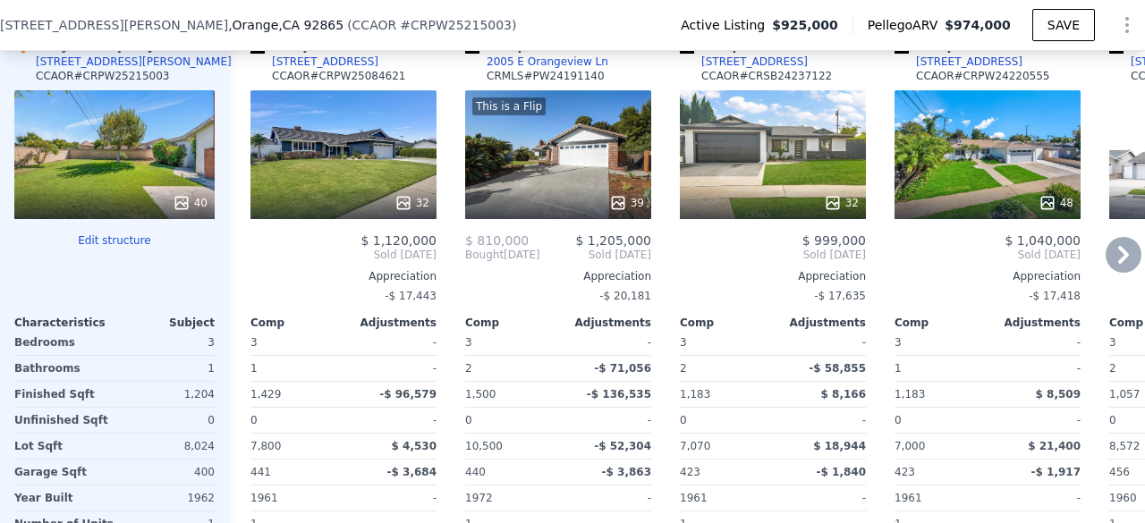
click at [778, 212] on div "32" at bounding box center [773, 203] width 171 height 18
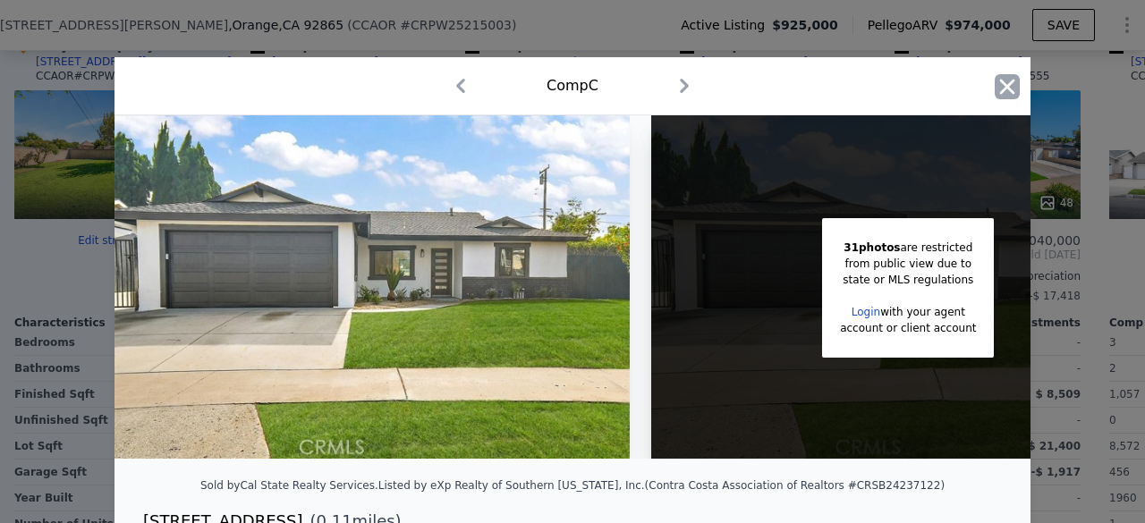
click at [1003, 89] on icon "button" at bounding box center [1007, 86] width 15 height 15
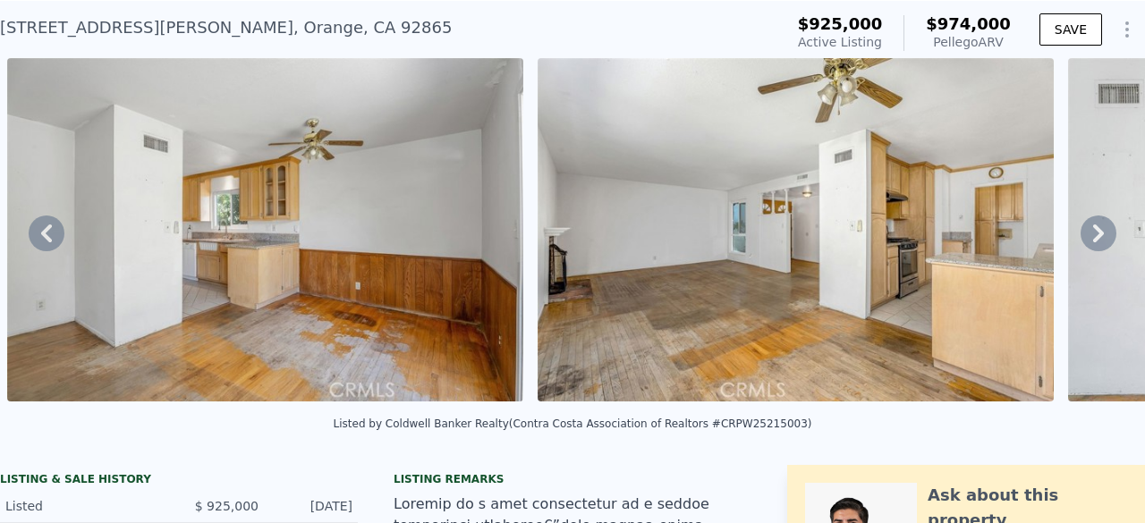
scroll to position [48, 0]
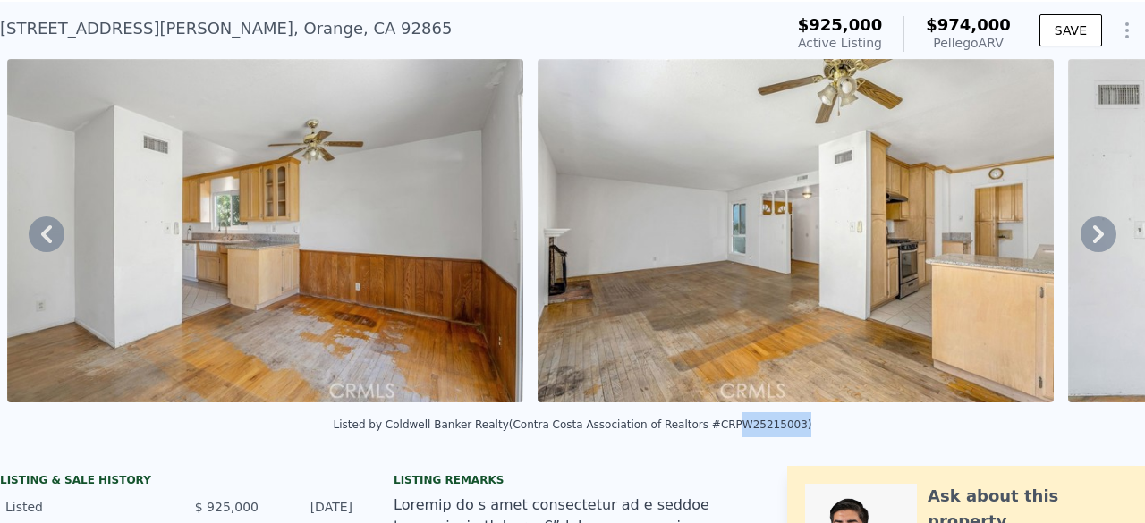
drag, startPoint x: 701, startPoint y: 436, endPoint x: 760, endPoint y: 454, distance: 61.9
click at [760, 452] on div "Listed by Coldwell Banker Realty (Contra Costa Association of Realtors #CRPW252…" at bounding box center [572, 430] width 1145 height 43
copy div "PW25215003"
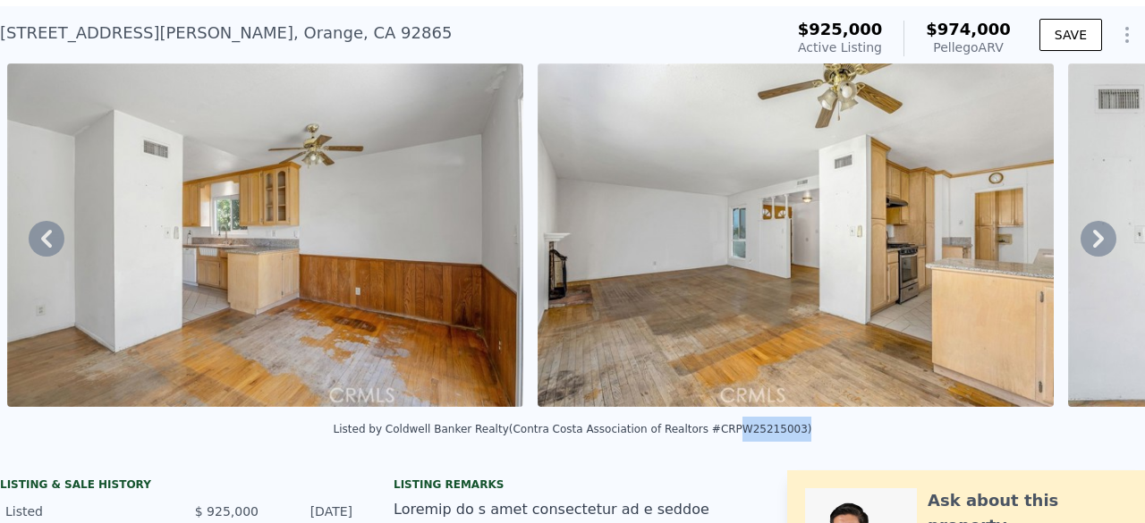
scroll to position [0, 0]
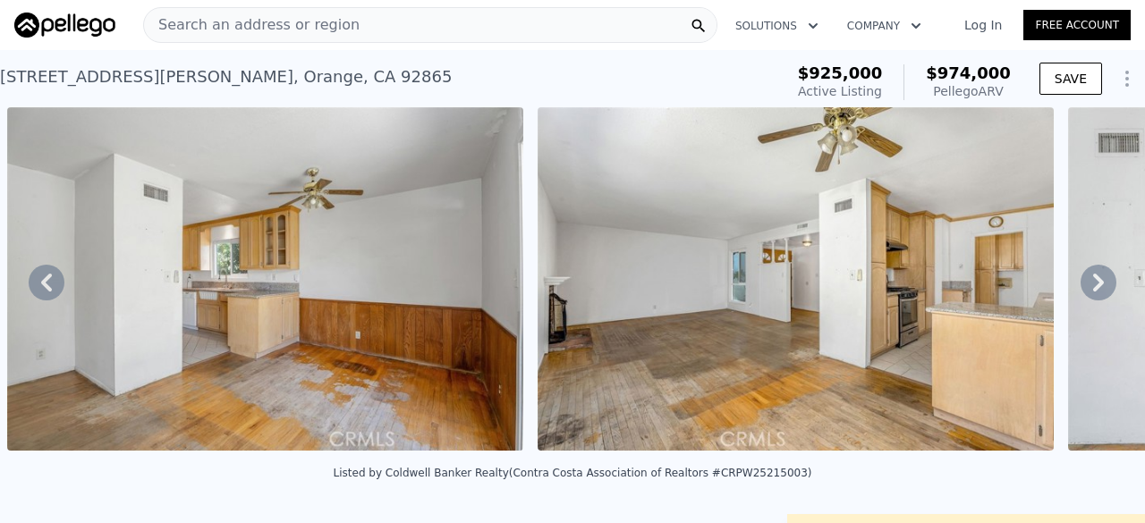
click at [362, 26] on div "Search an address or region" at bounding box center [430, 25] width 574 height 36
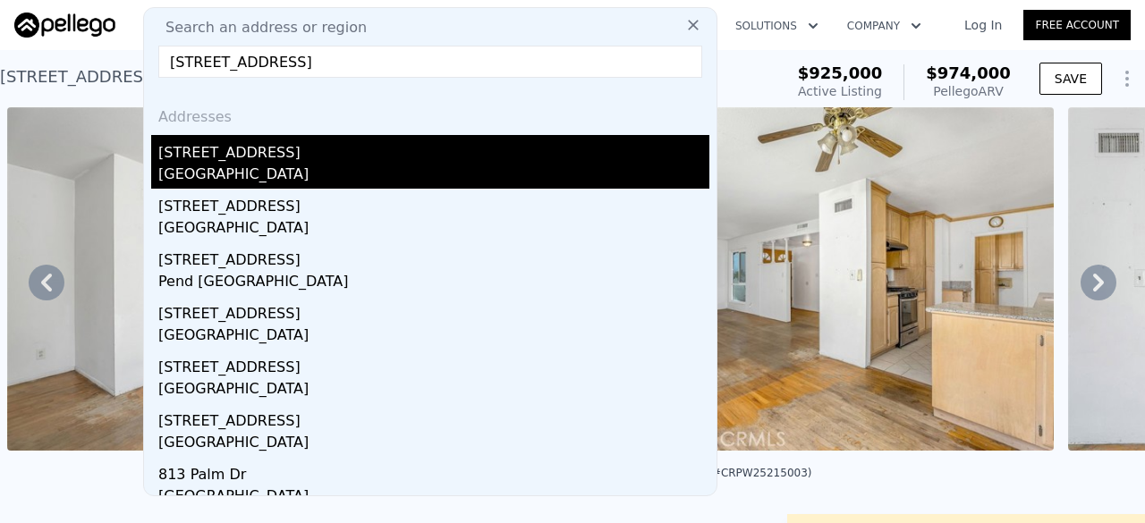
type input "[STREET_ADDRESS]"
click at [274, 153] on div "[STREET_ADDRESS]" at bounding box center [433, 149] width 551 height 29
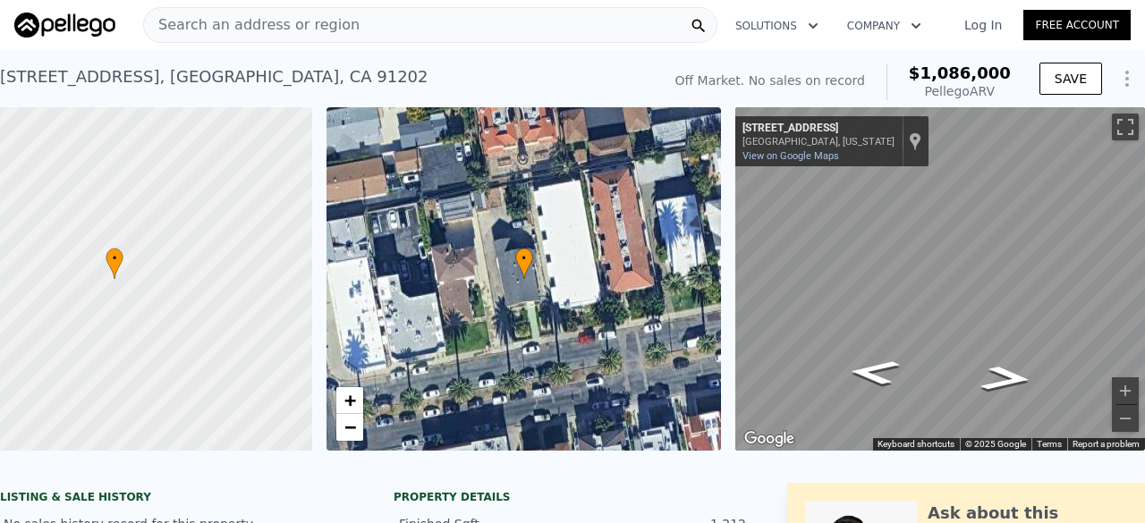
click at [271, 20] on span "Search an address or region" at bounding box center [252, 24] width 216 height 21
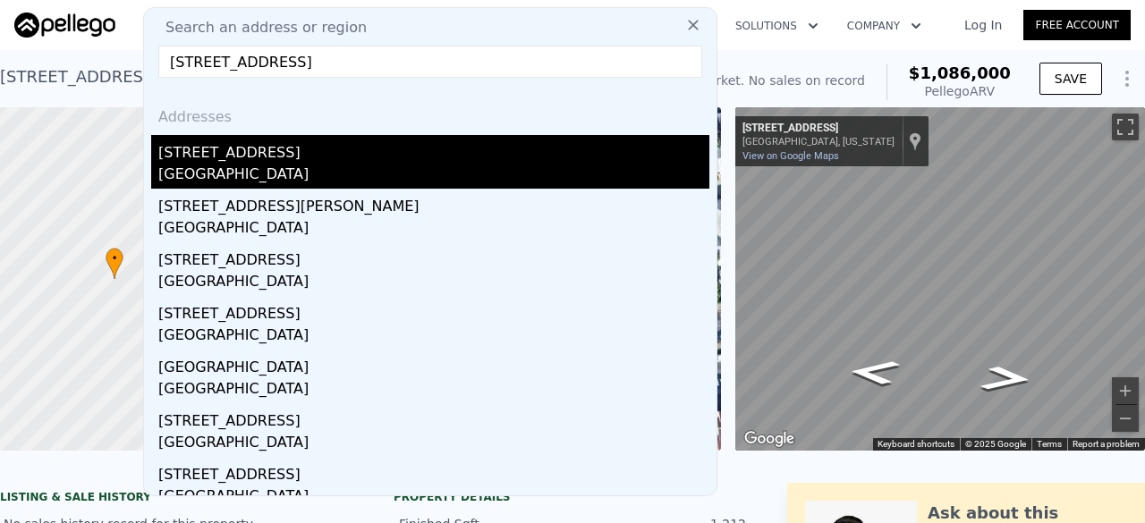
type input "[STREET_ADDRESS]"
click at [283, 170] on div "[GEOGRAPHIC_DATA]" at bounding box center [433, 176] width 551 height 25
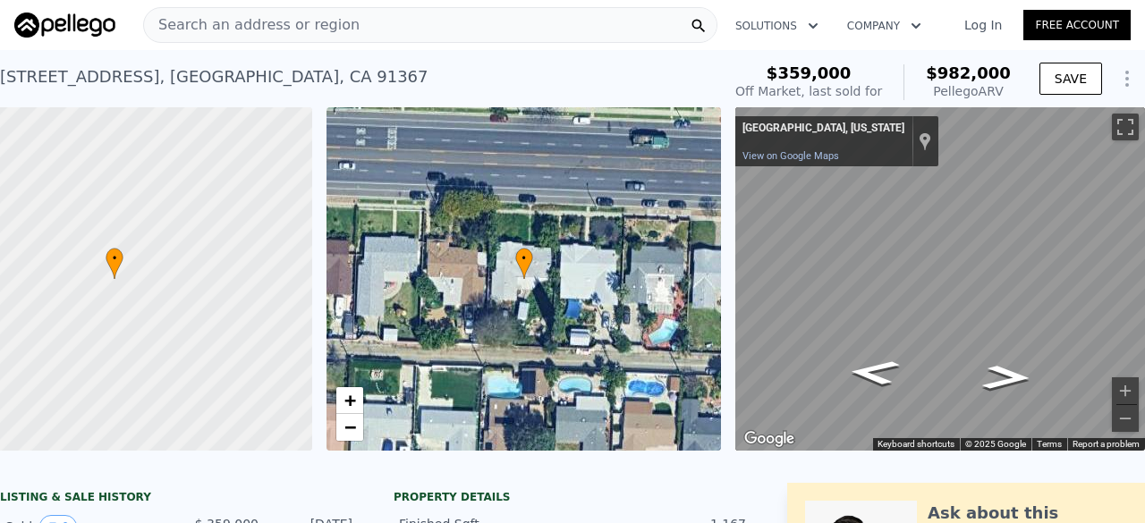
click at [261, 14] on span "Search an address or region" at bounding box center [252, 24] width 216 height 21
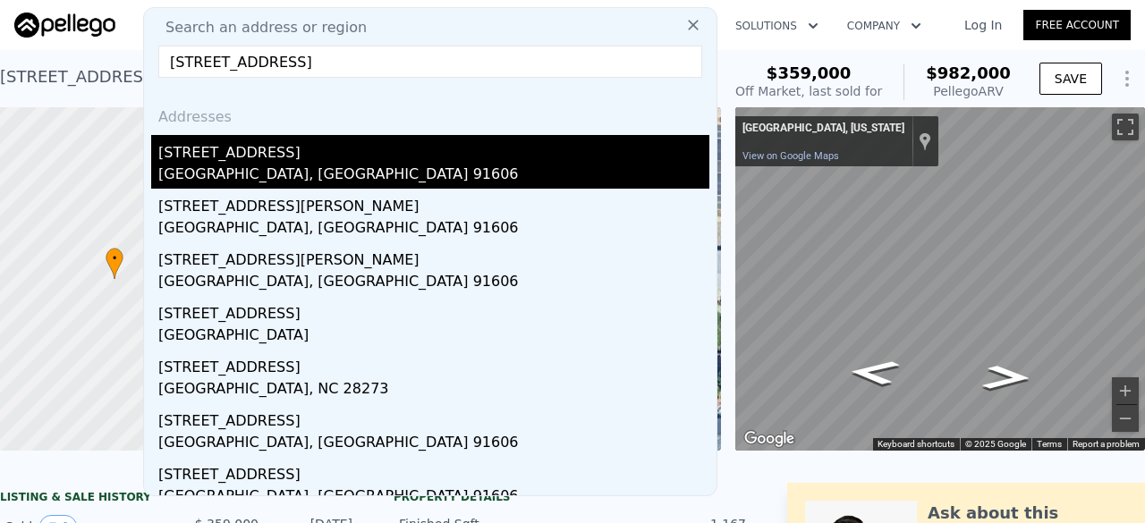
type input "[STREET_ADDRESS]"
click at [292, 155] on div "[STREET_ADDRESS]" at bounding box center [433, 149] width 551 height 29
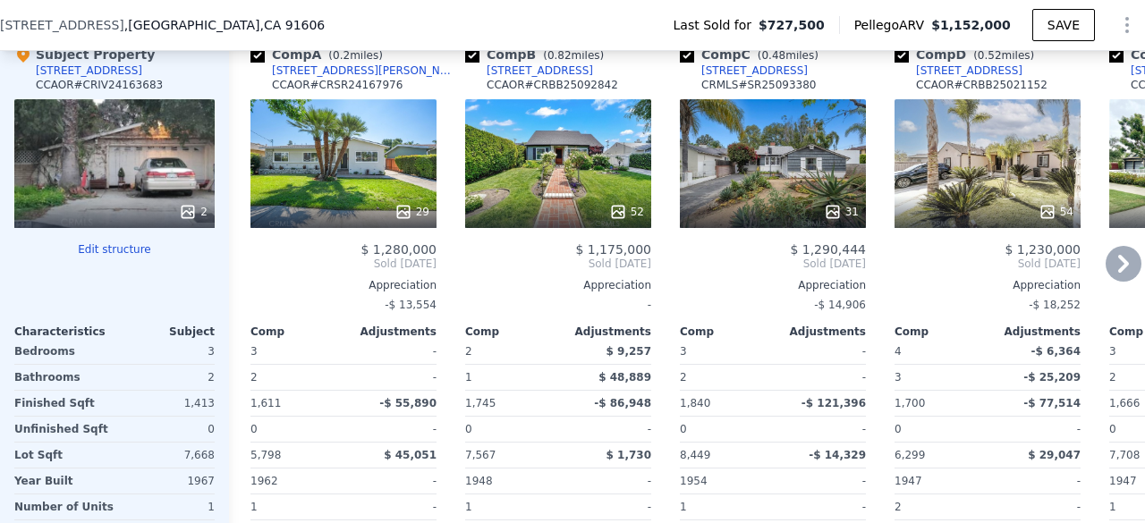
scroll to position [2141, 0]
click at [298, 175] on div "29" at bounding box center [343, 163] width 186 height 129
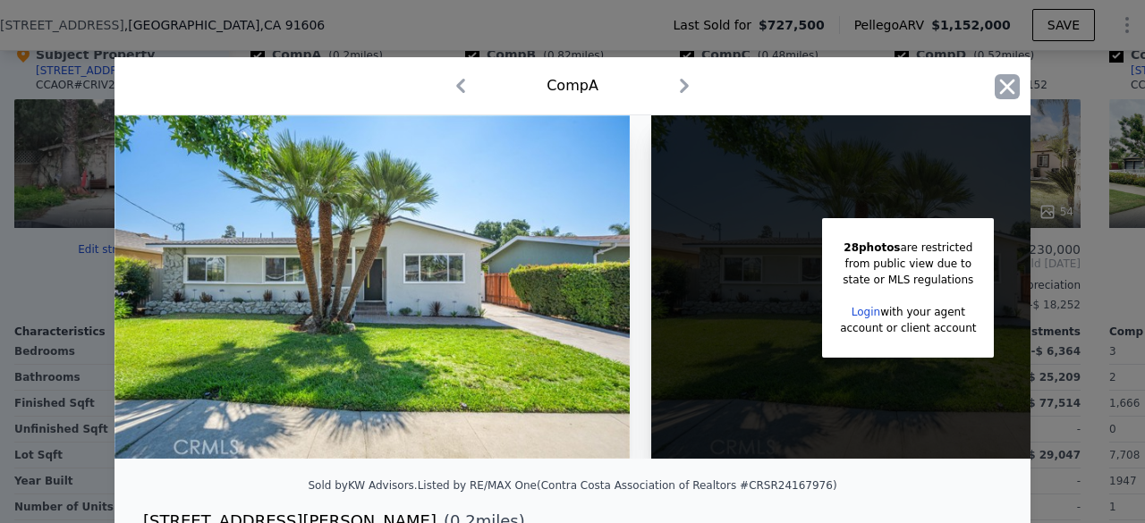
click at [995, 90] on icon "button" at bounding box center [1007, 86] width 25 height 25
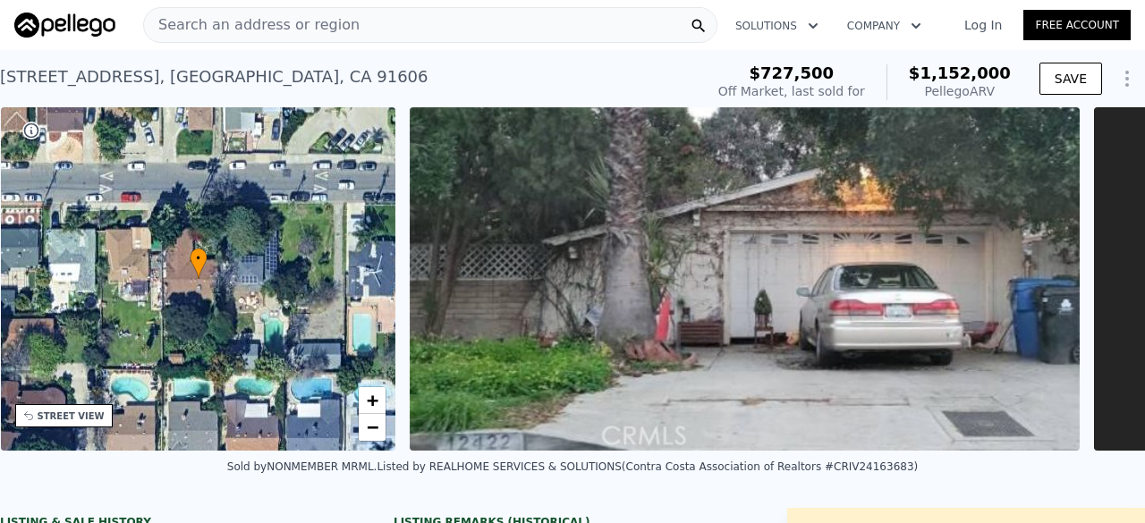
click at [314, 21] on span "Search an address or region" at bounding box center [252, 24] width 216 height 21
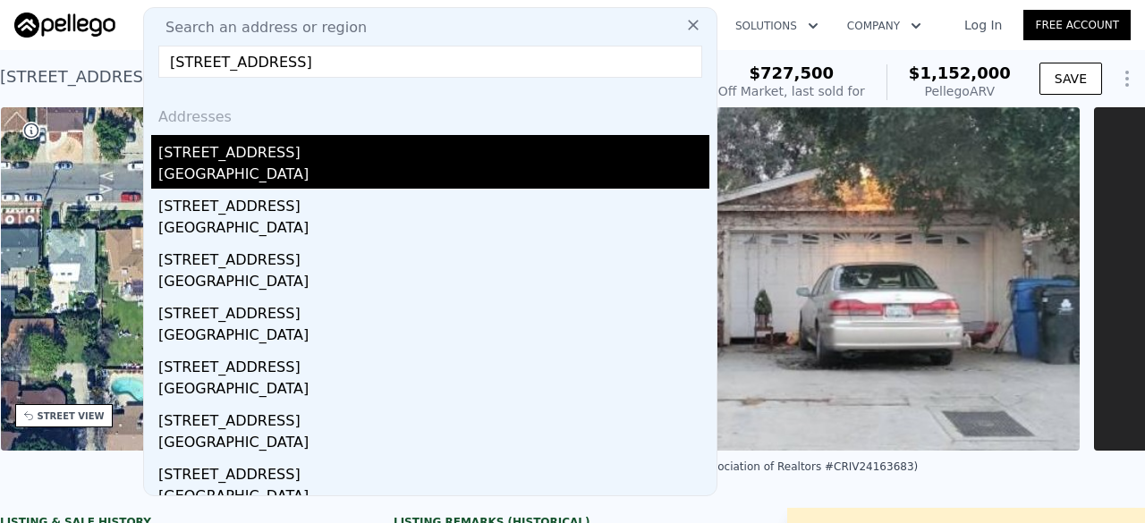
type input "[STREET_ADDRESS]"
click at [293, 157] on div "[STREET_ADDRESS]" at bounding box center [433, 149] width 551 height 29
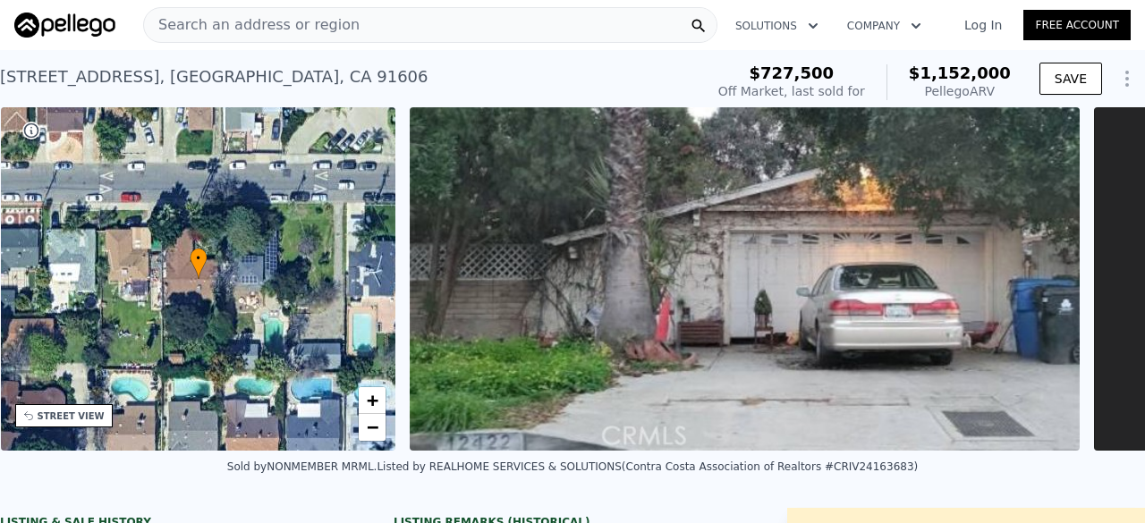
type input "3"
type input "1311"
type input "2093"
type input "4621"
type input "8967"
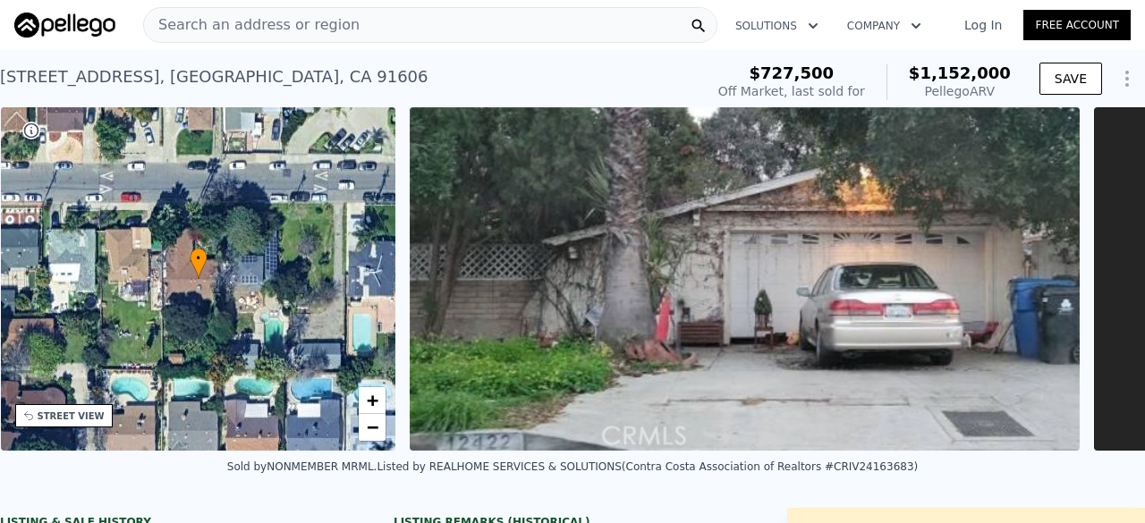
type input "$ 914,000"
type input "6"
type input "$ 33,564"
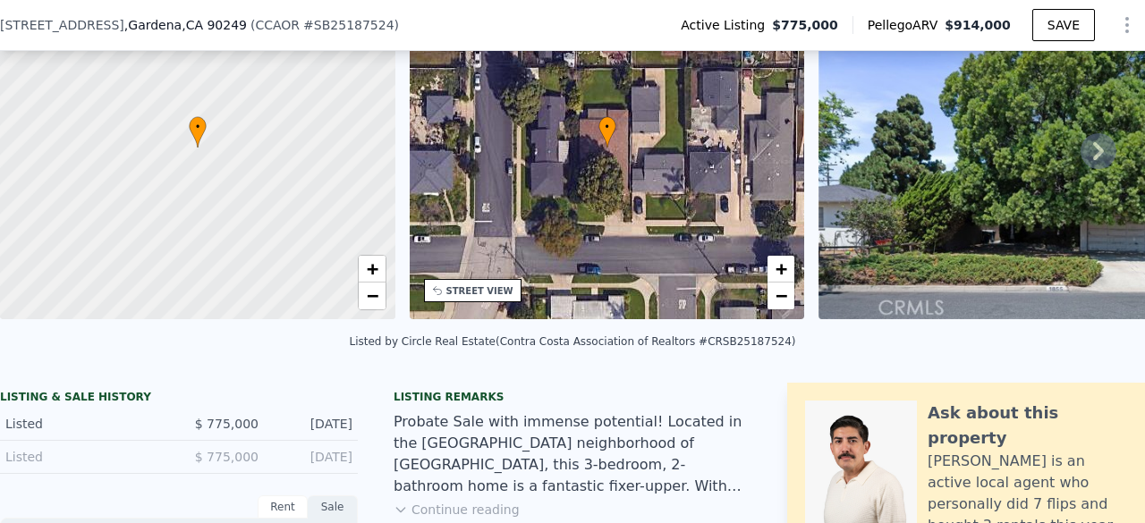
scroll to position [123, 0]
